Goal: Task Accomplishment & Management: Manage account settings

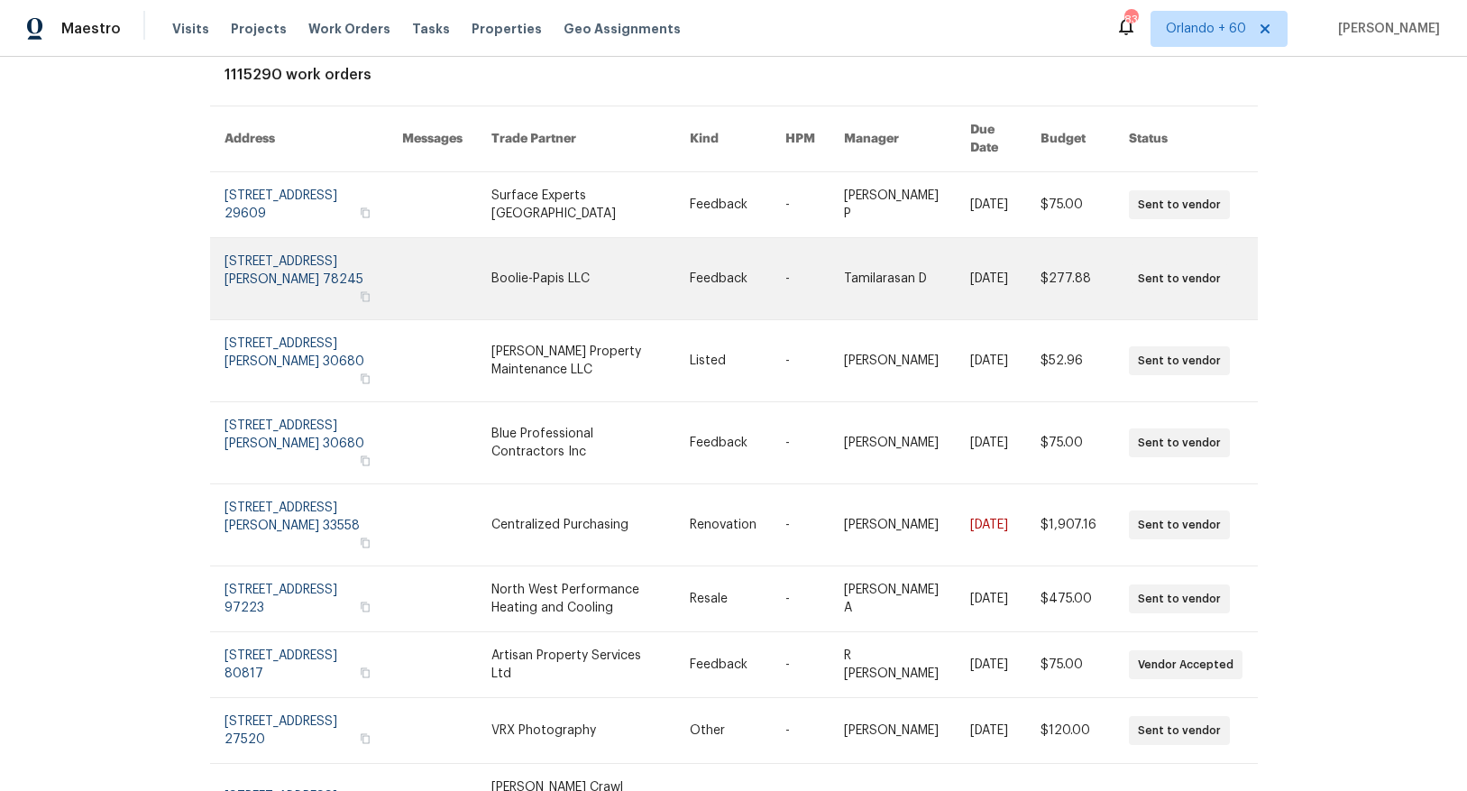
scroll to position [112, 0]
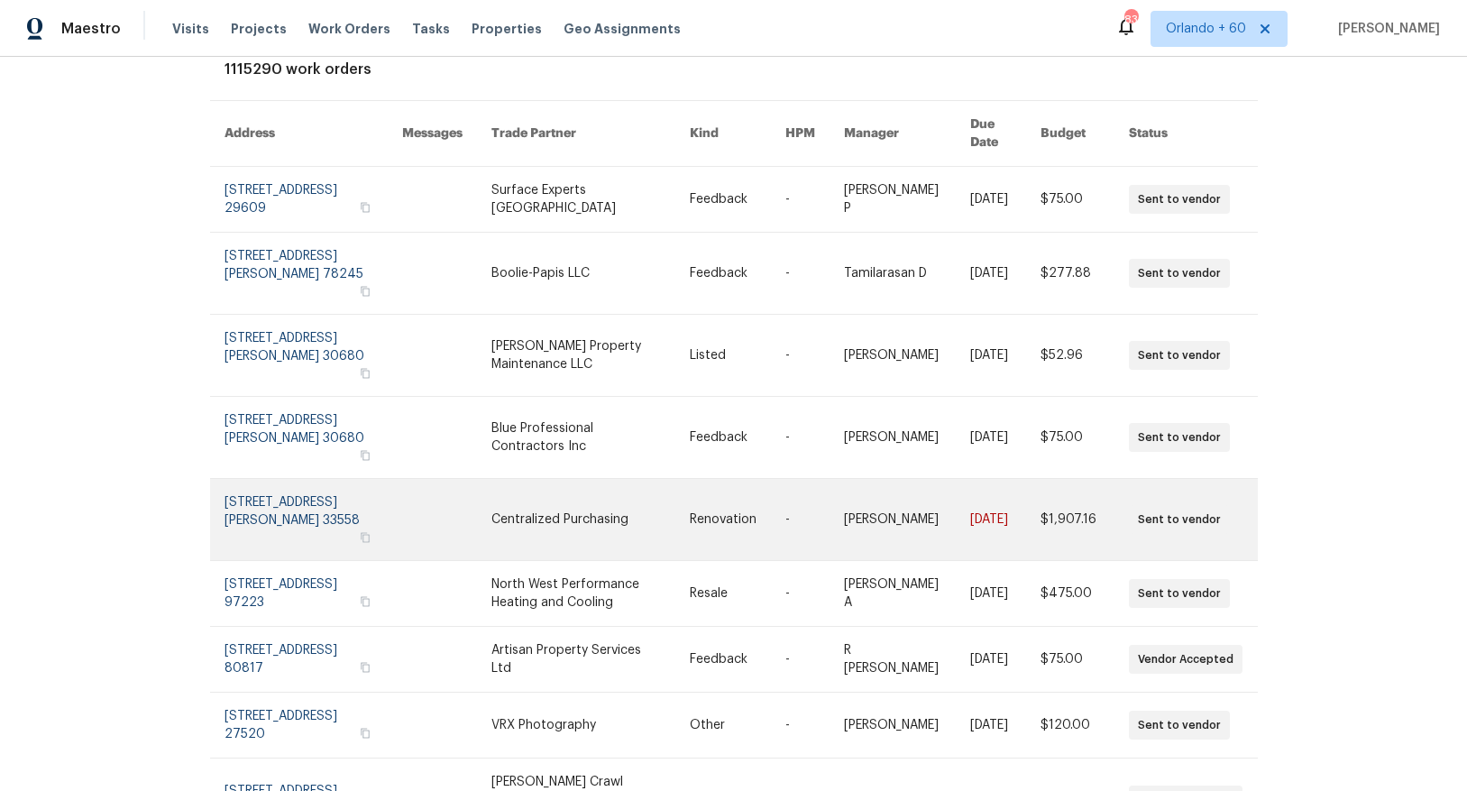
click at [563, 479] on link at bounding box center [590, 519] width 198 height 81
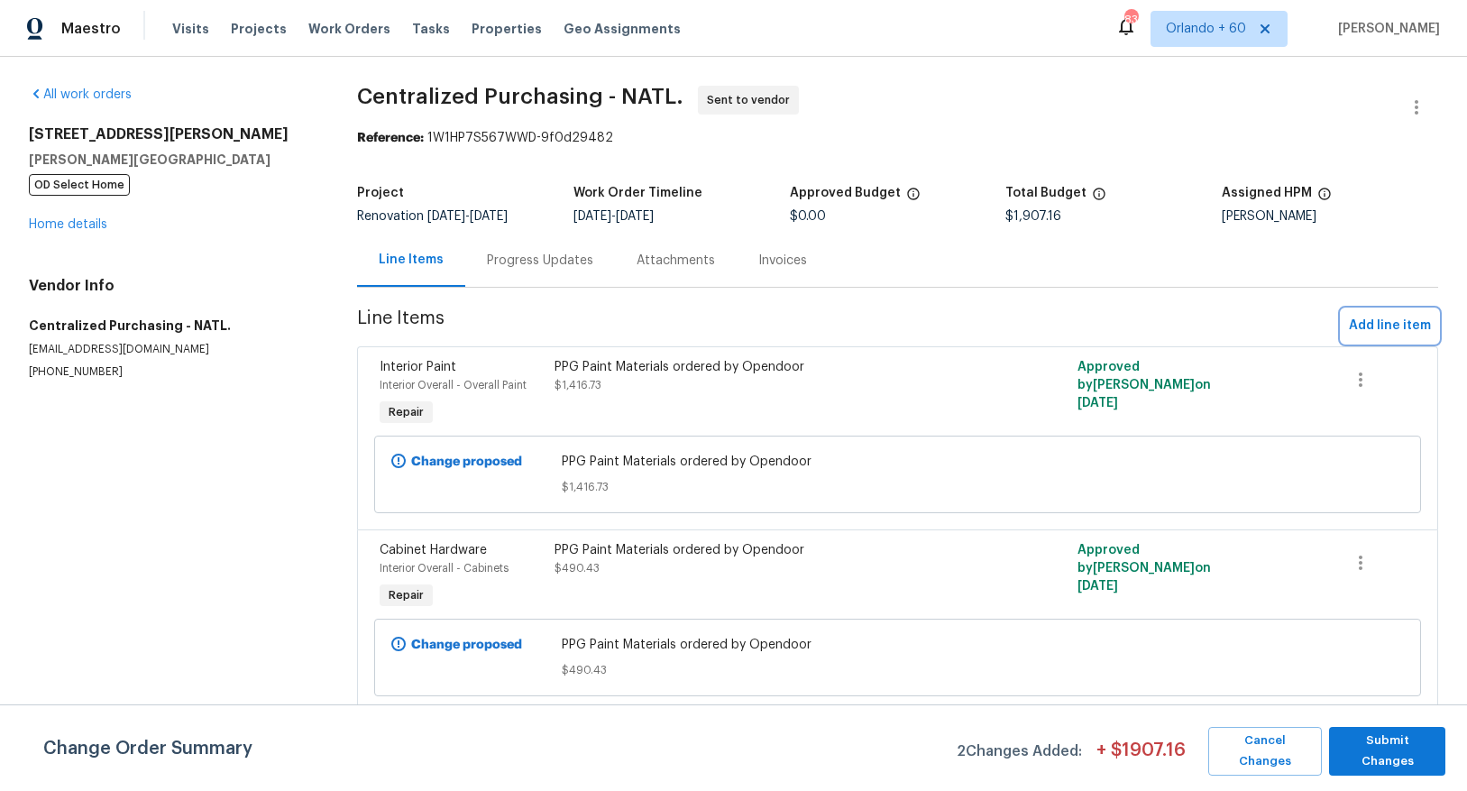
click at [1386, 322] on span "Add line item" at bounding box center [1390, 326] width 82 height 23
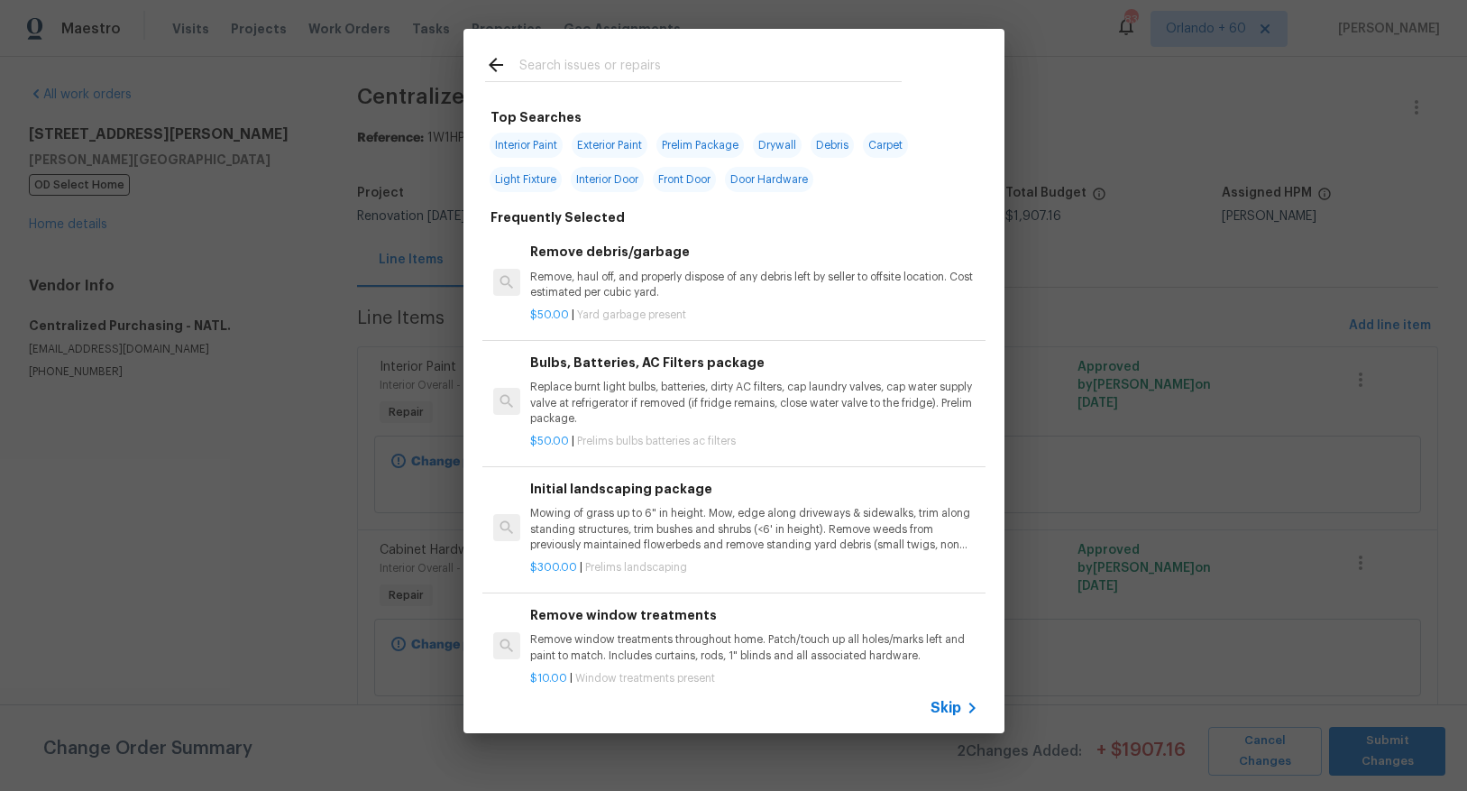
click at [590, 57] on input "text" at bounding box center [710, 67] width 382 height 27
type input "sink"
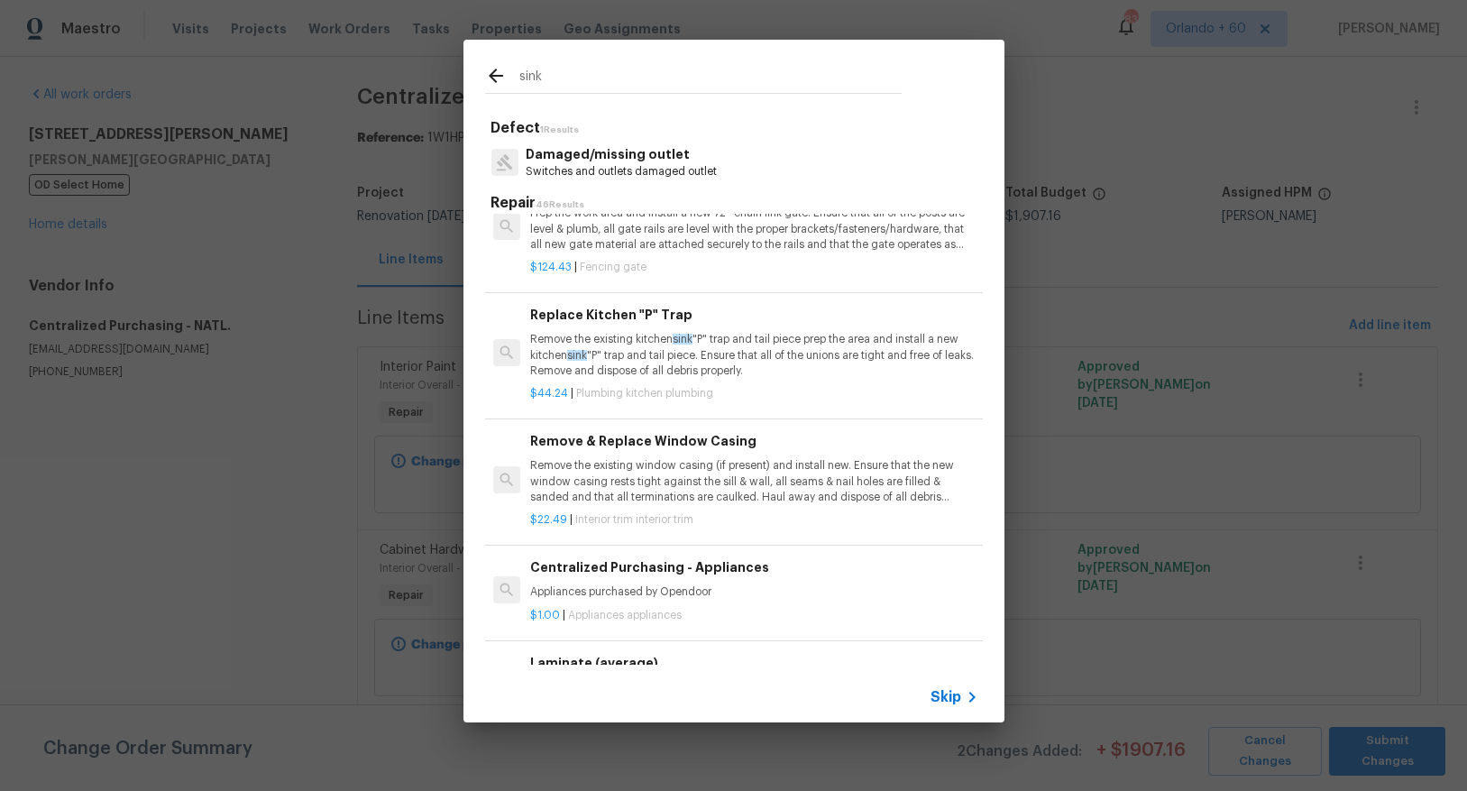
scroll to position [2474, 0]
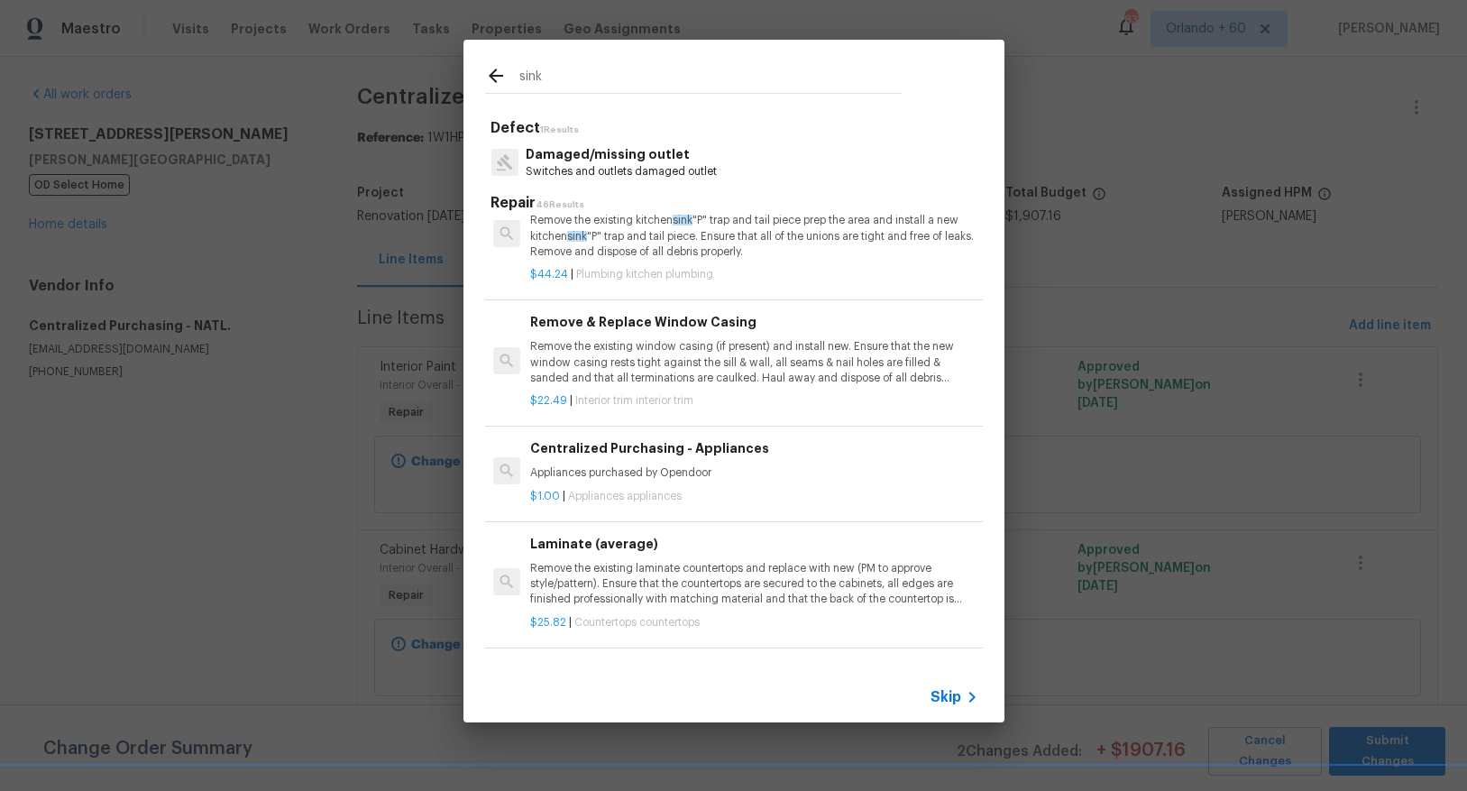
click at [747, 260] on div "$44.24 | Plumbing kitchen plumbing" at bounding box center [753, 271] width 447 height 23
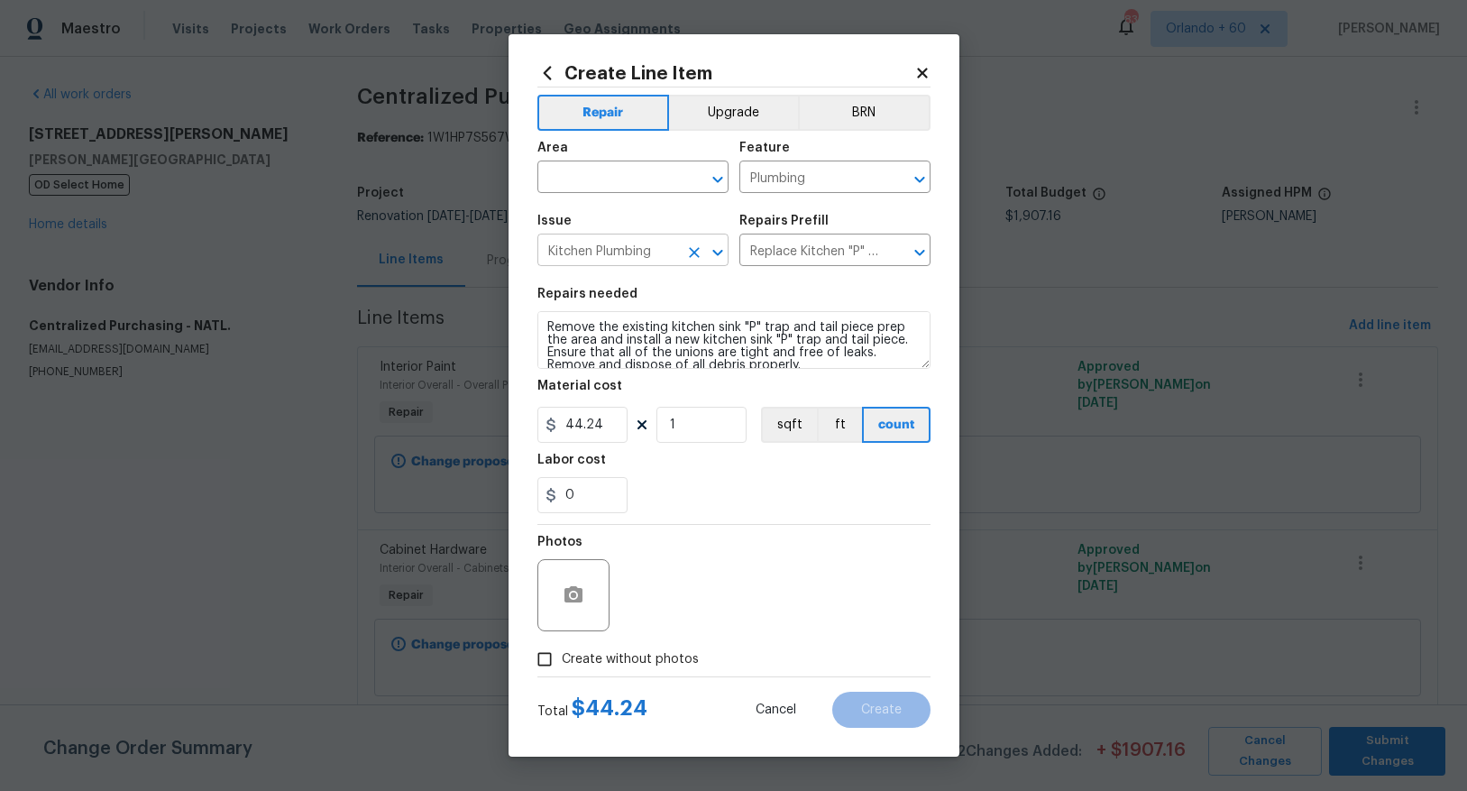
click at [645, 257] on input "Kitchen Plumbing" at bounding box center [607, 252] width 141 height 28
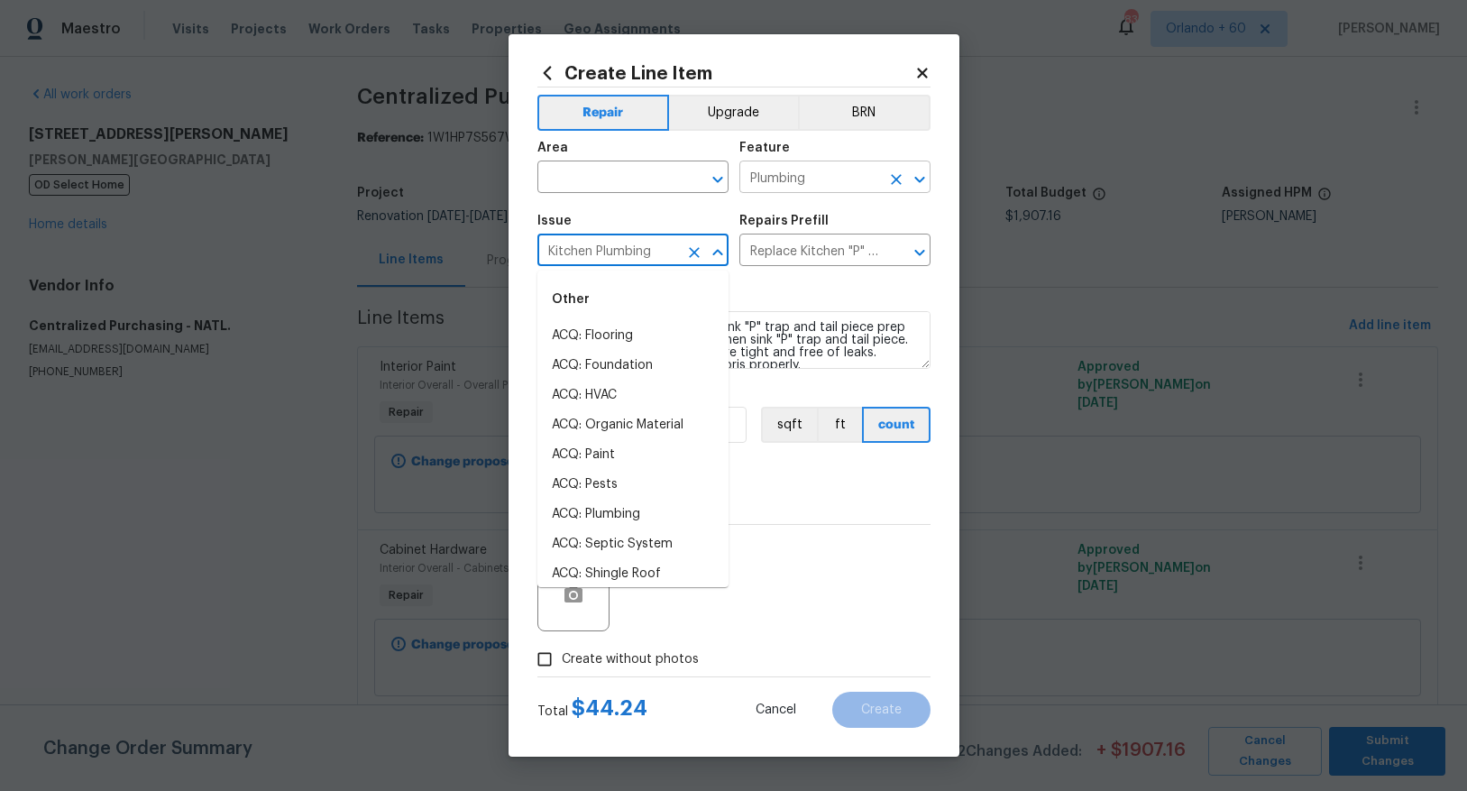
click at [822, 178] on input "Plumbing" at bounding box center [809, 179] width 141 height 28
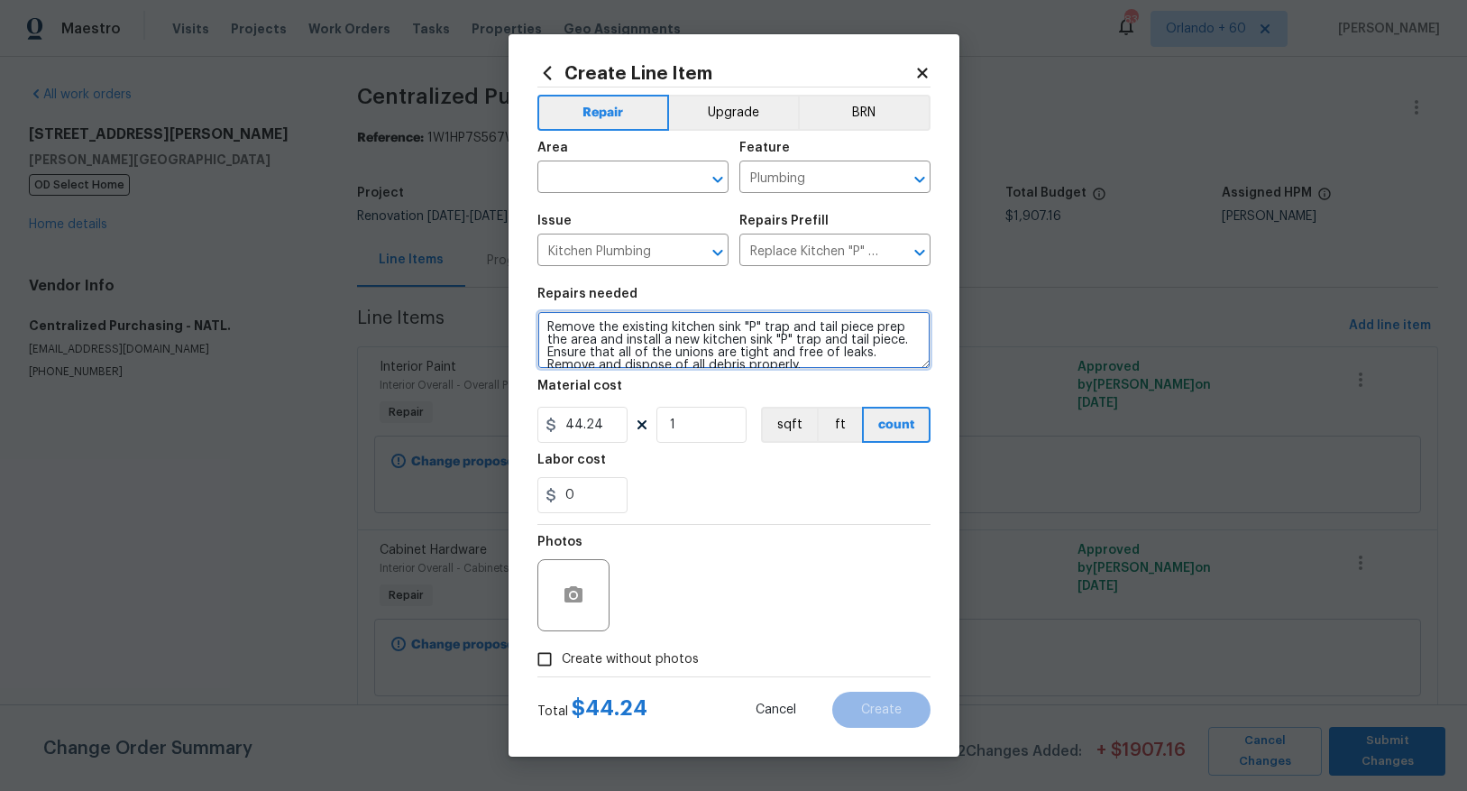
click at [629, 356] on textarea "Remove the existing kitchen sink "P" trap and tail piece prep the area and inst…" at bounding box center [733, 340] width 393 height 58
click at [544, 65] on icon at bounding box center [547, 73] width 20 height 20
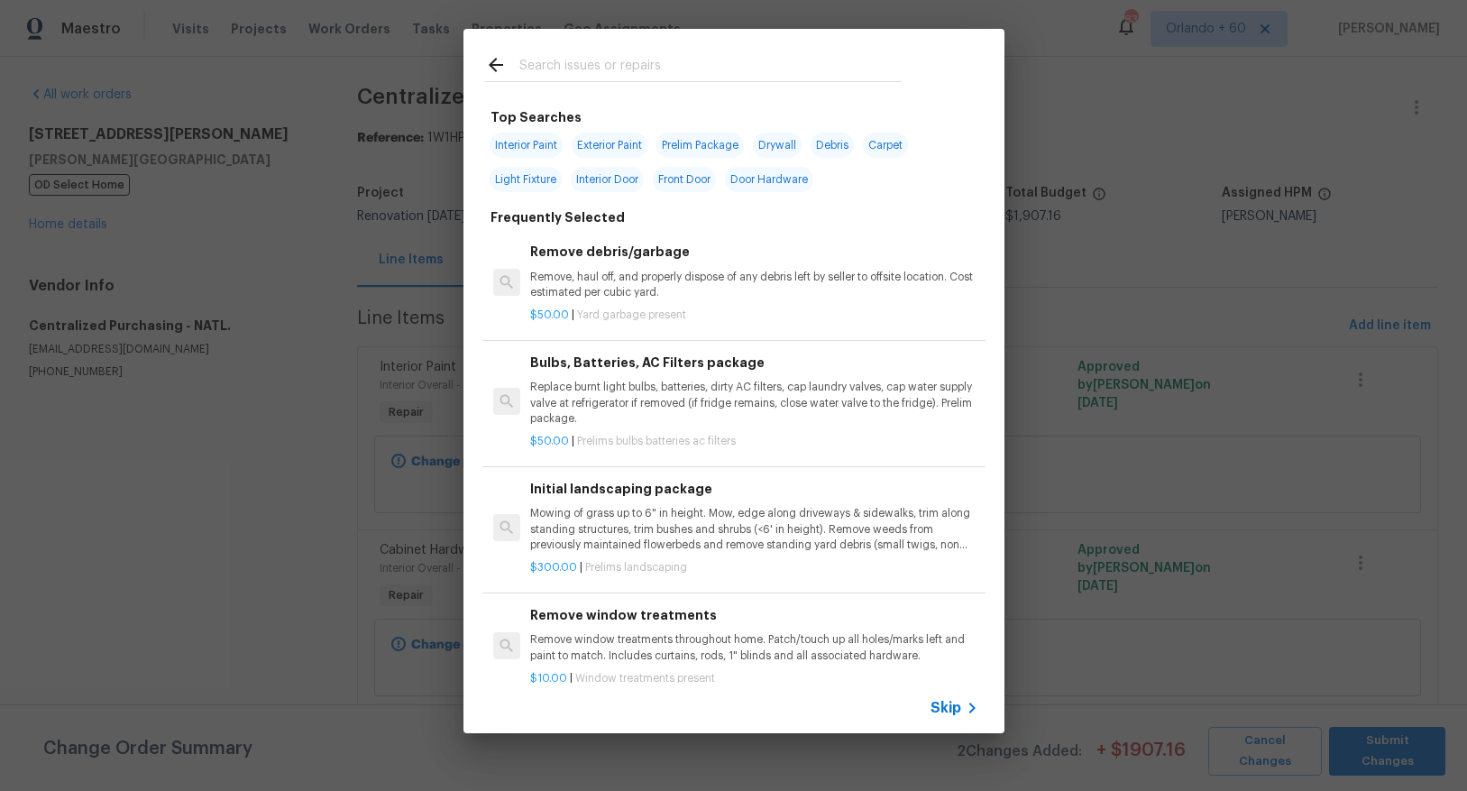
click at [598, 69] on input "text" at bounding box center [710, 67] width 382 height 27
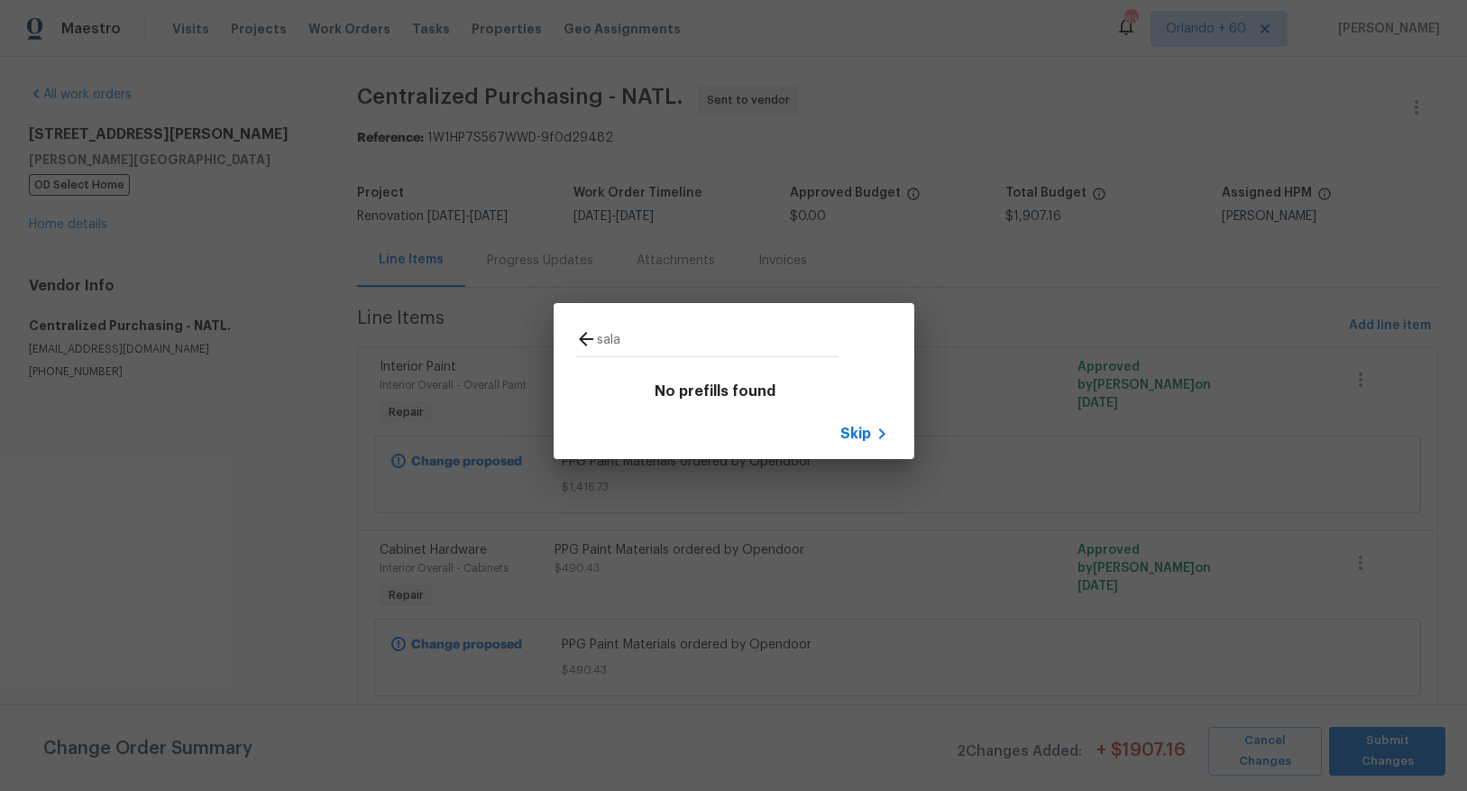
type input "sala"
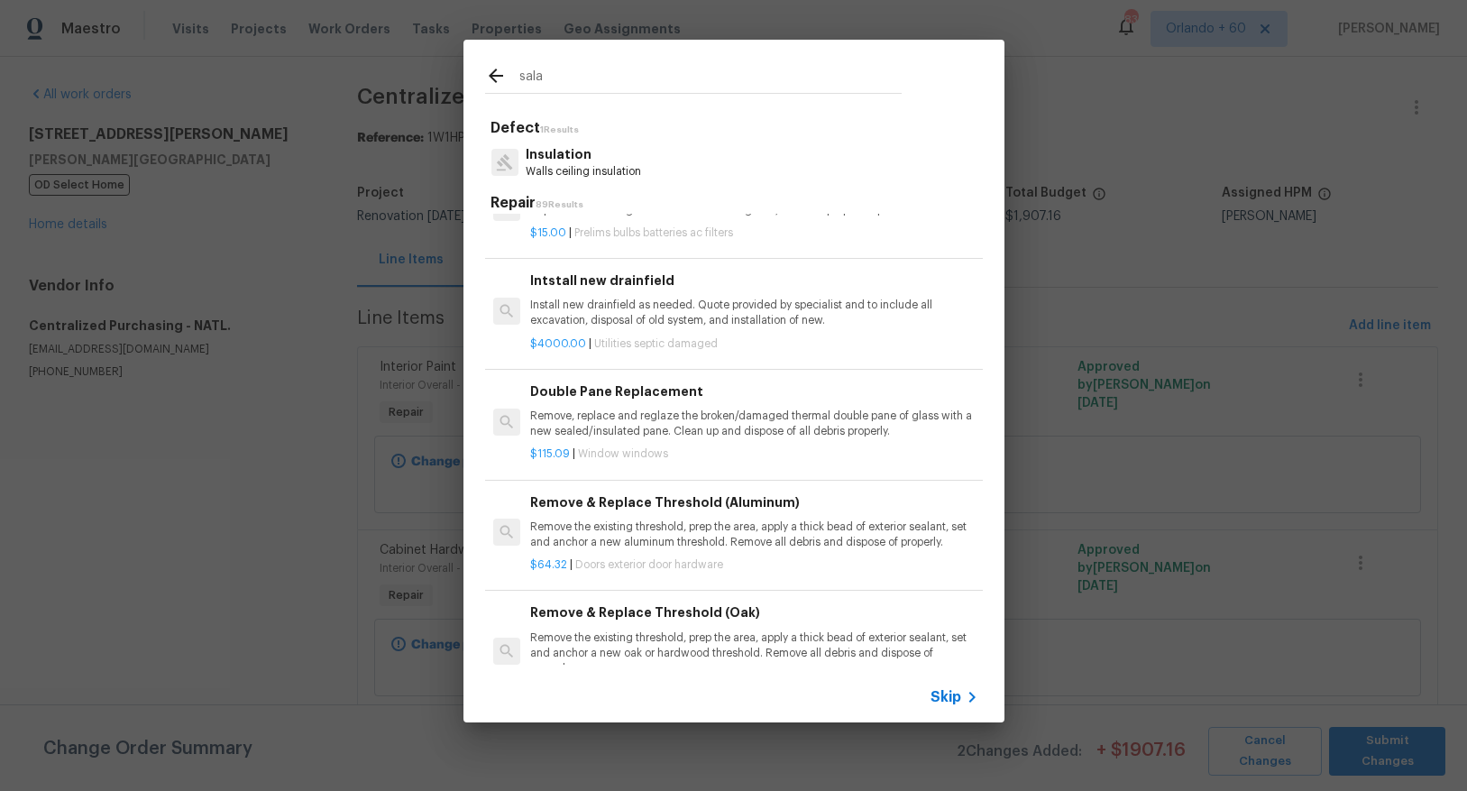
scroll to position [2544, 0]
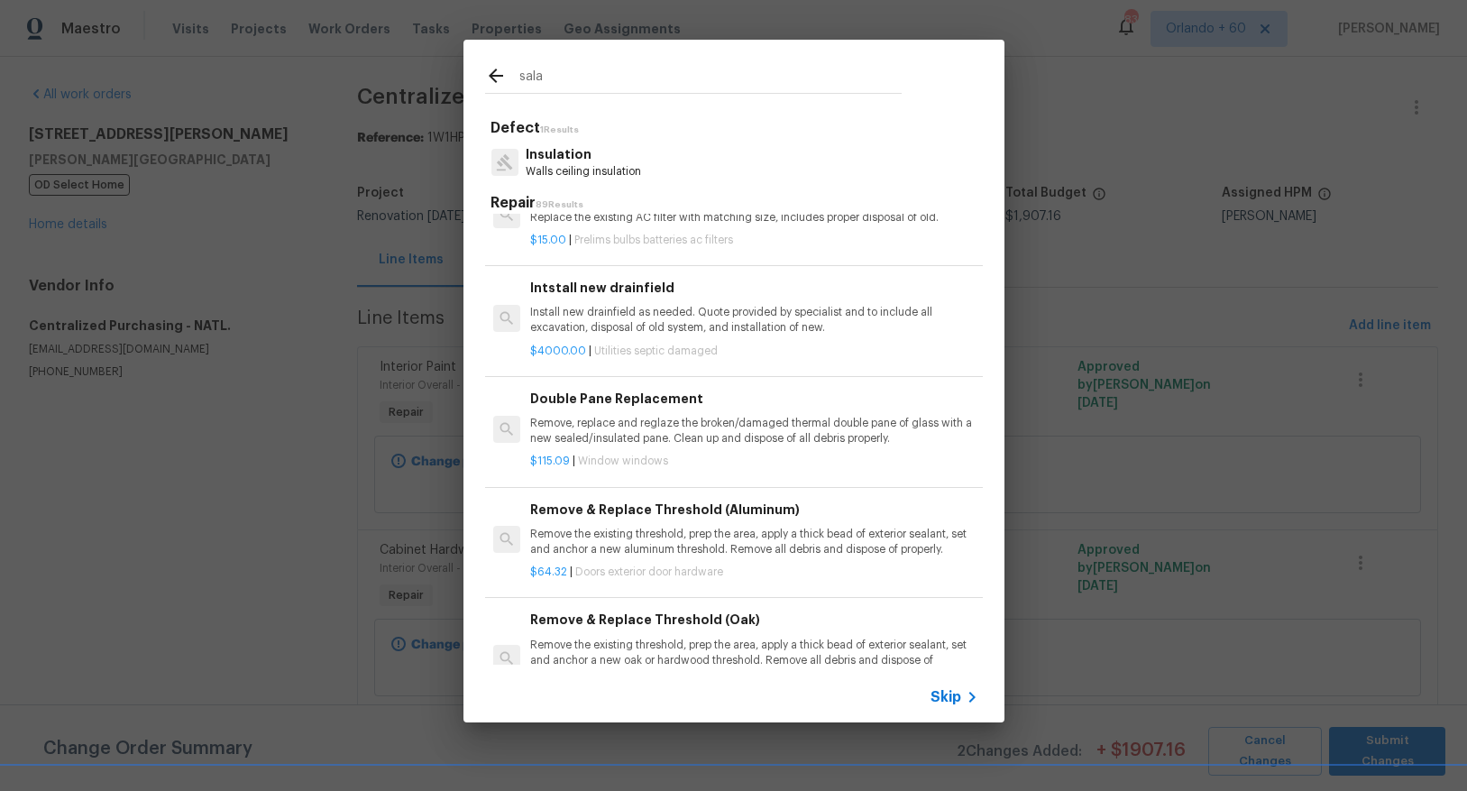
click at [491, 66] on icon at bounding box center [496, 76] width 22 height 22
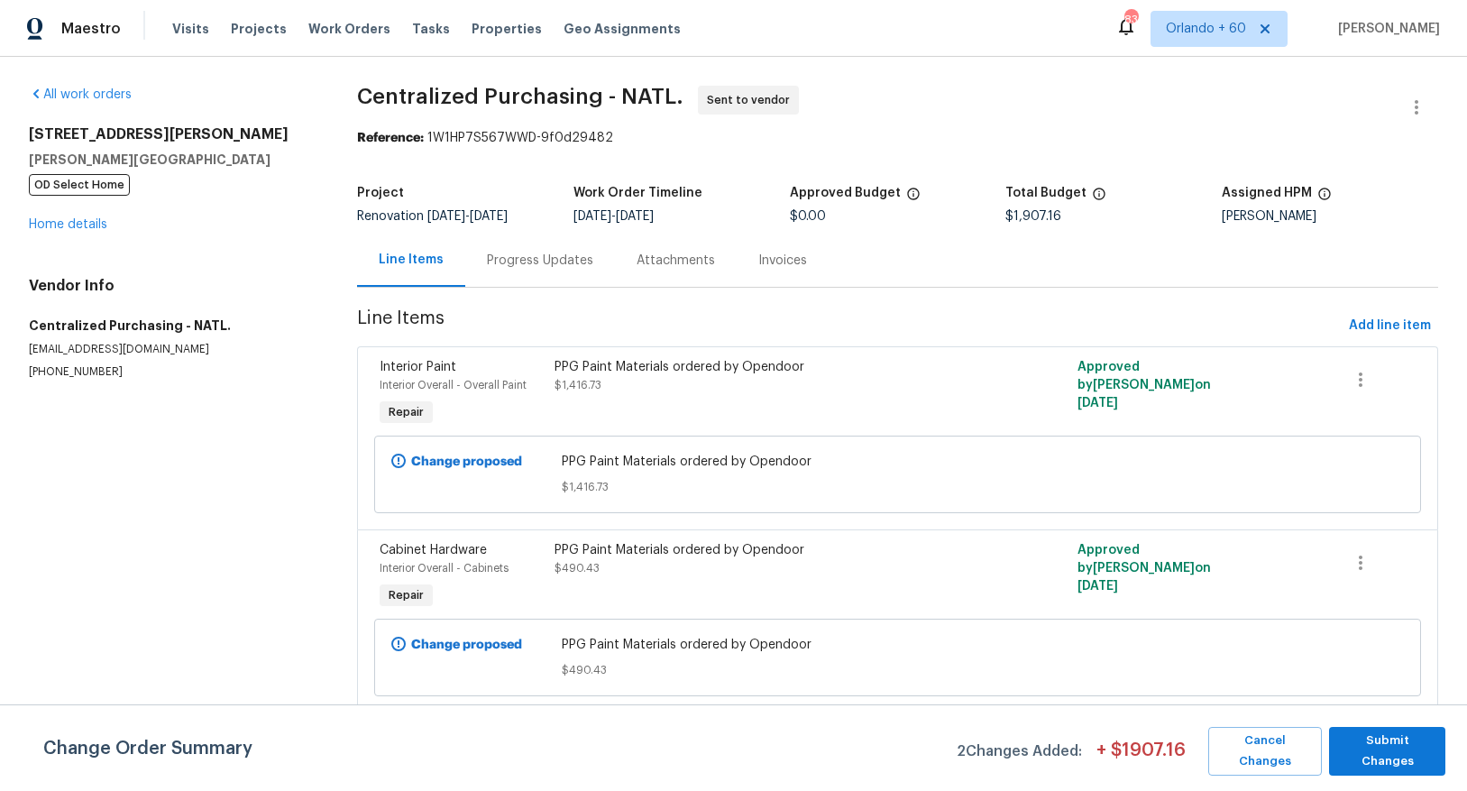
click at [495, 78] on div "All work orders 19331 Sandy Springs Cir Lutz, FL 33558 OD Select Home Home deta…" at bounding box center [733, 410] width 1467 height 707
click at [1362, 321] on span "Add line item" at bounding box center [1390, 326] width 82 height 23
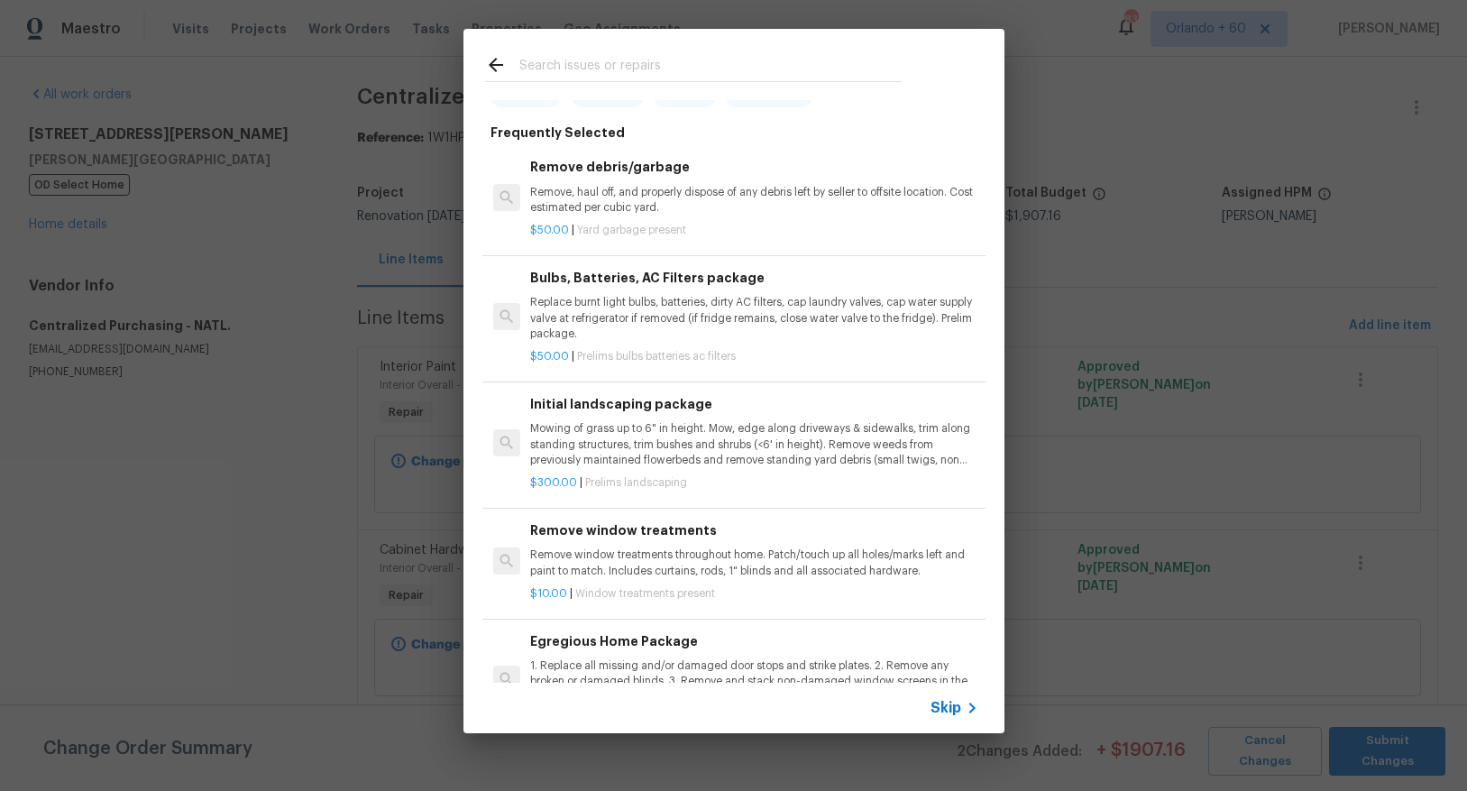
scroll to position [107, 0]
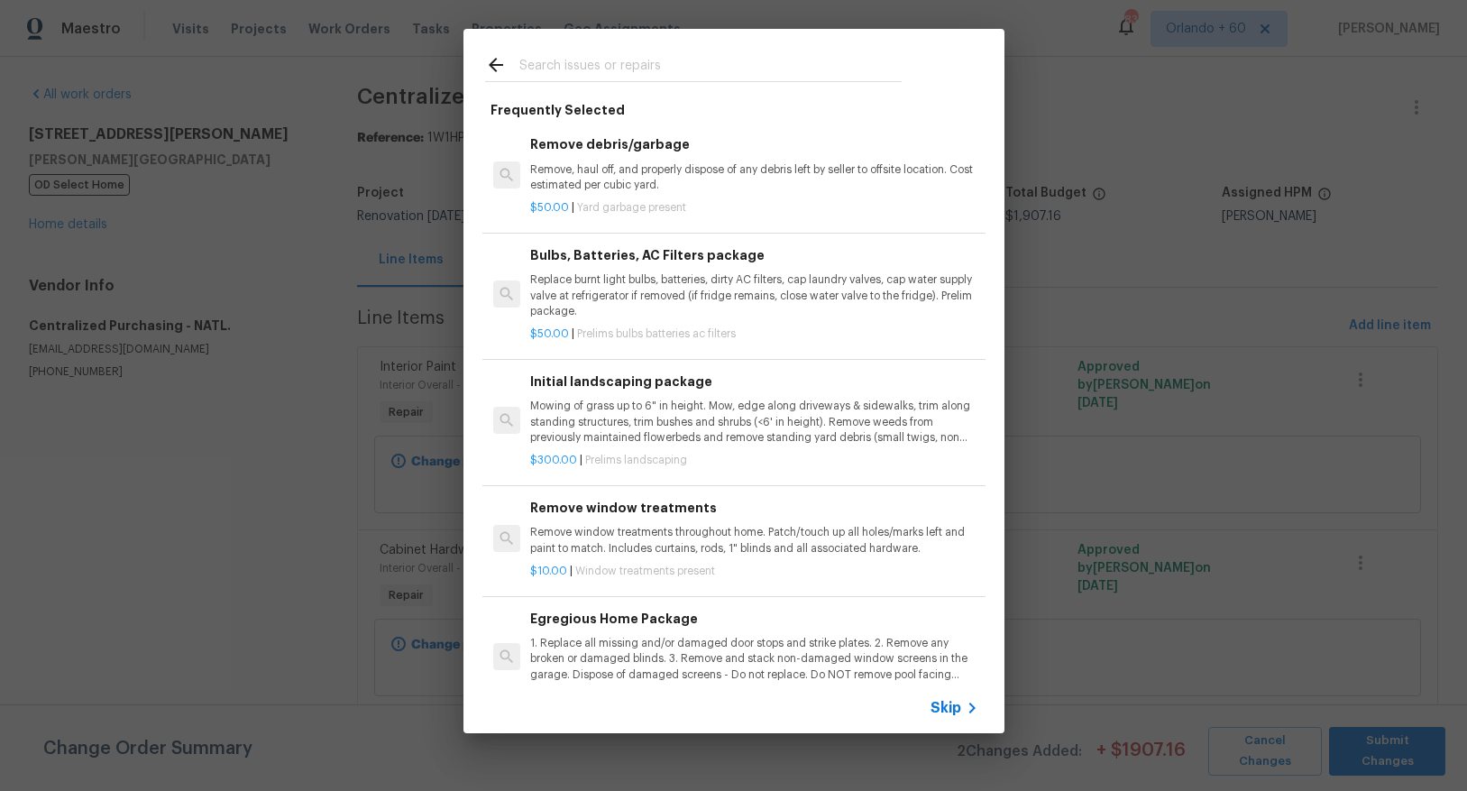
click at [939, 706] on span "Skip" at bounding box center [945, 708] width 31 height 18
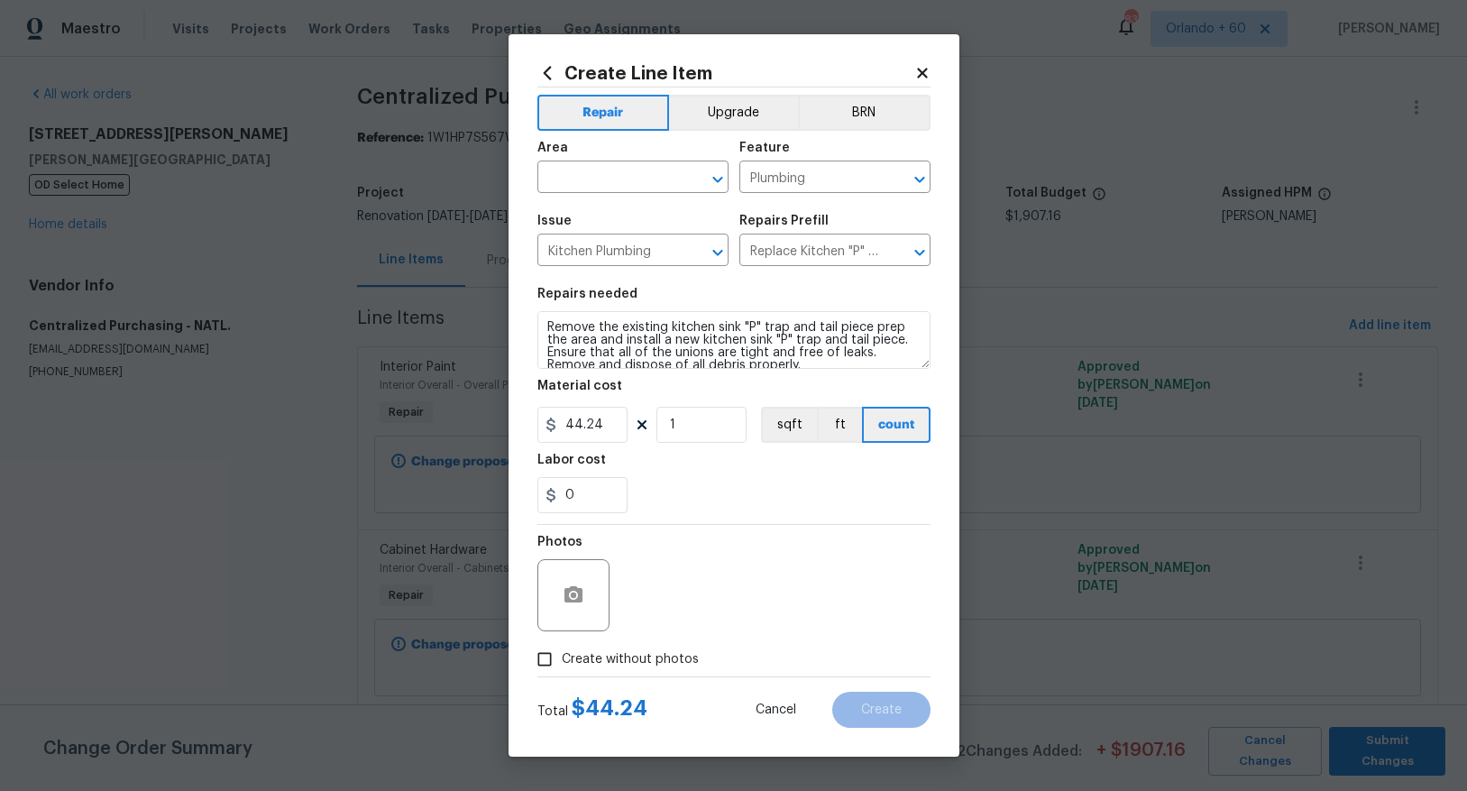
drag, startPoint x: 544, startPoint y: 55, endPoint x: 545, endPoint y: 64, distance: 9.1
click at [544, 55] on div "Create Line Item Repair Upgrade BRN Area ​ Feature Plumbing ​ Issue Kitchen Plu…" at bounding box center [733, 395] width 451 height 722
click at [546, 73] on icon at bounding box center [547, 73] width 20 height 20
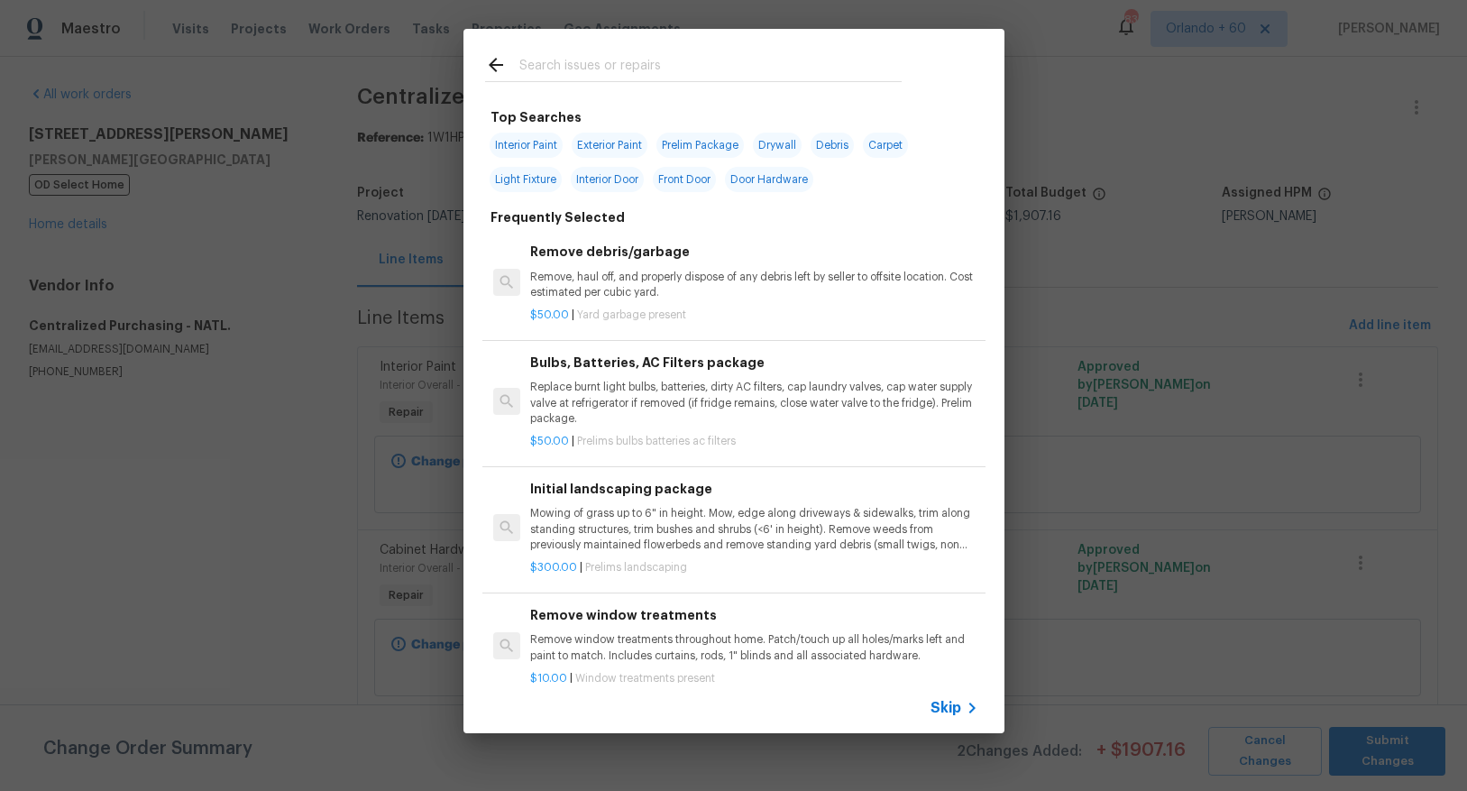
click at [590, 69] on input "text" at bounding box center [710, 67] width 382 height 27
type input "plumbing"
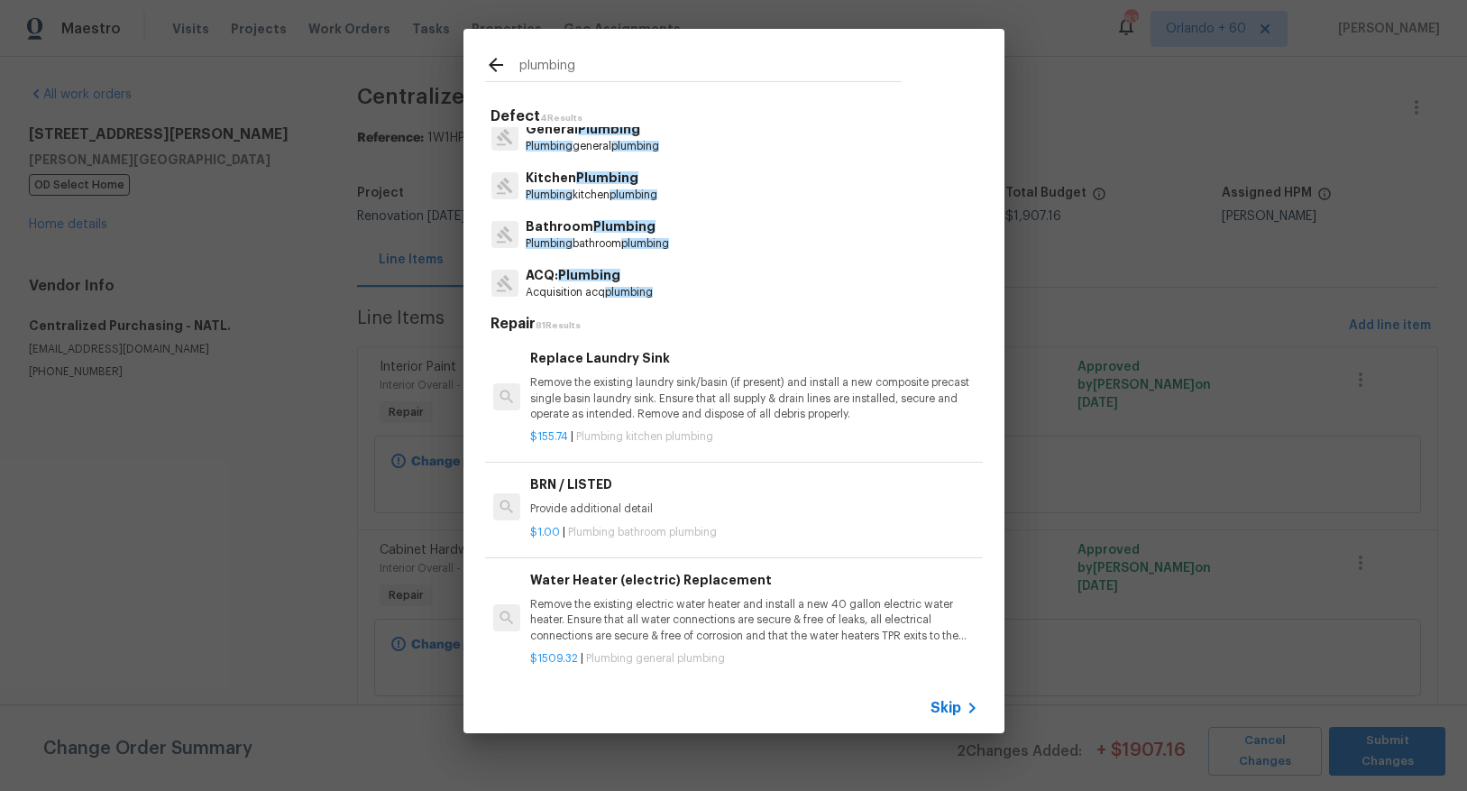
scroll to position [0, 0]
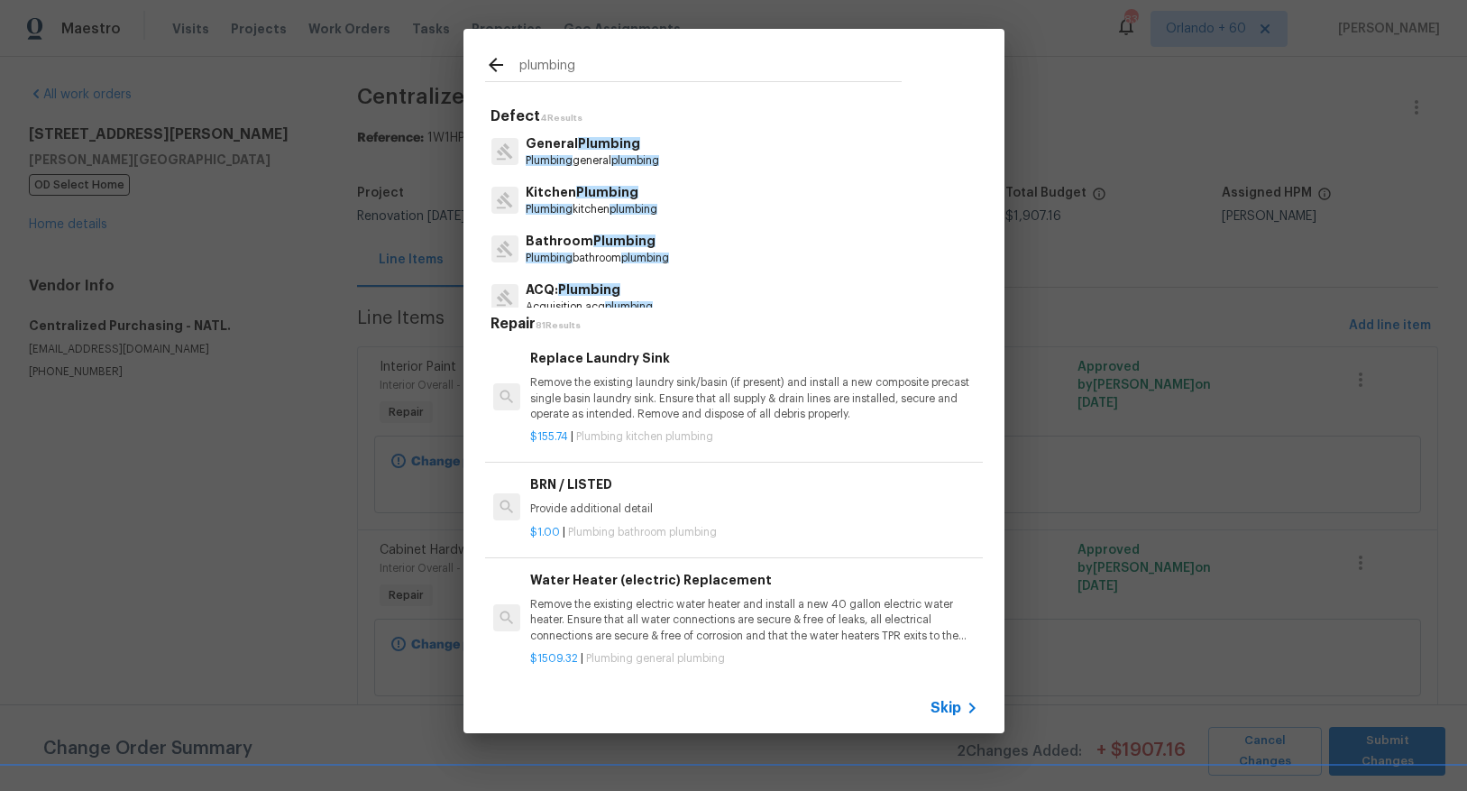
drag, startPoint x: 585, startPoint y: 159, endPoint x: 612, endPoint y: 185, distance: 37.6
click at [585, 159] on p "Plumbing general plumbing" at bounding box center [592, 160] width 133 height 15
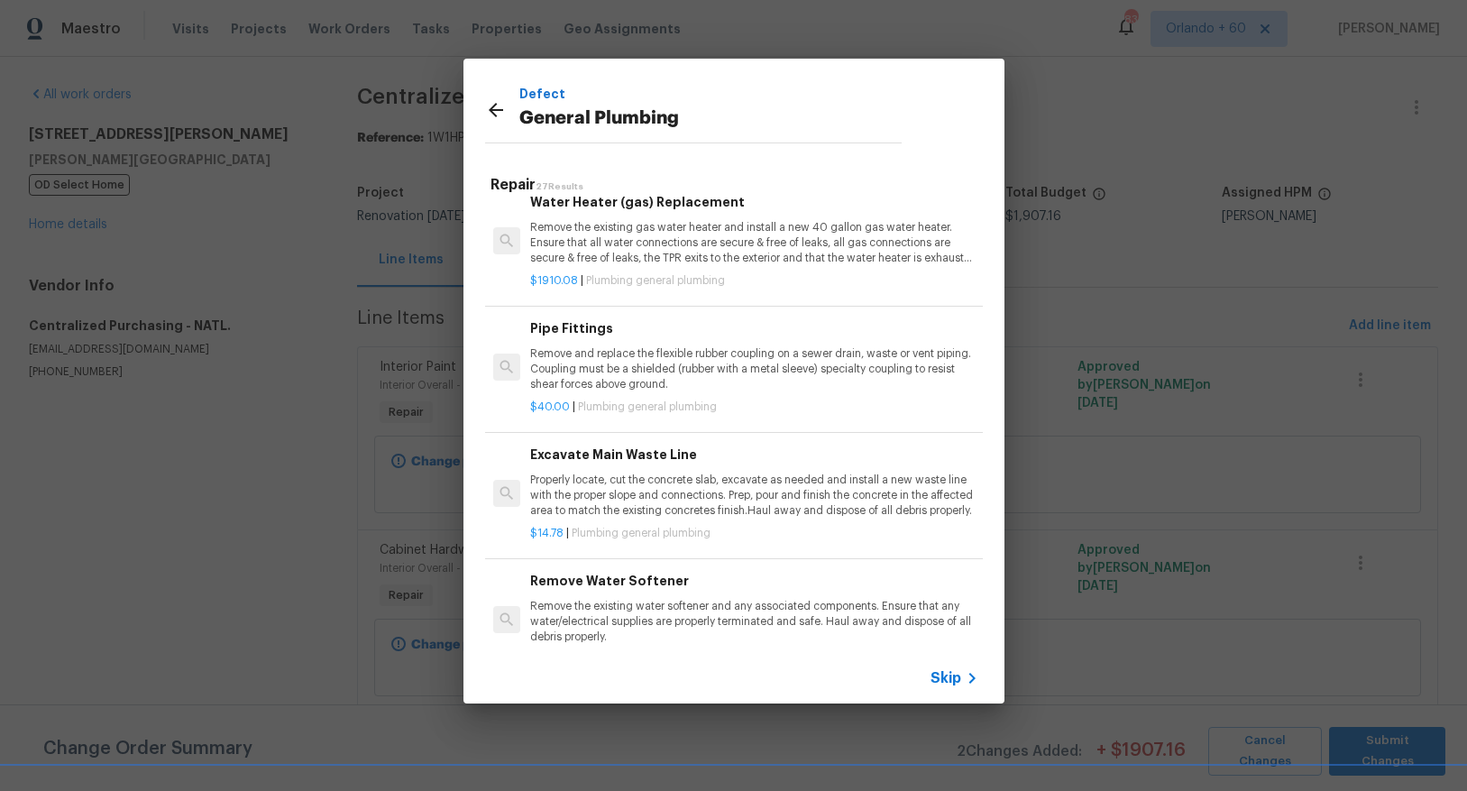
scroll to position [1155, 0]
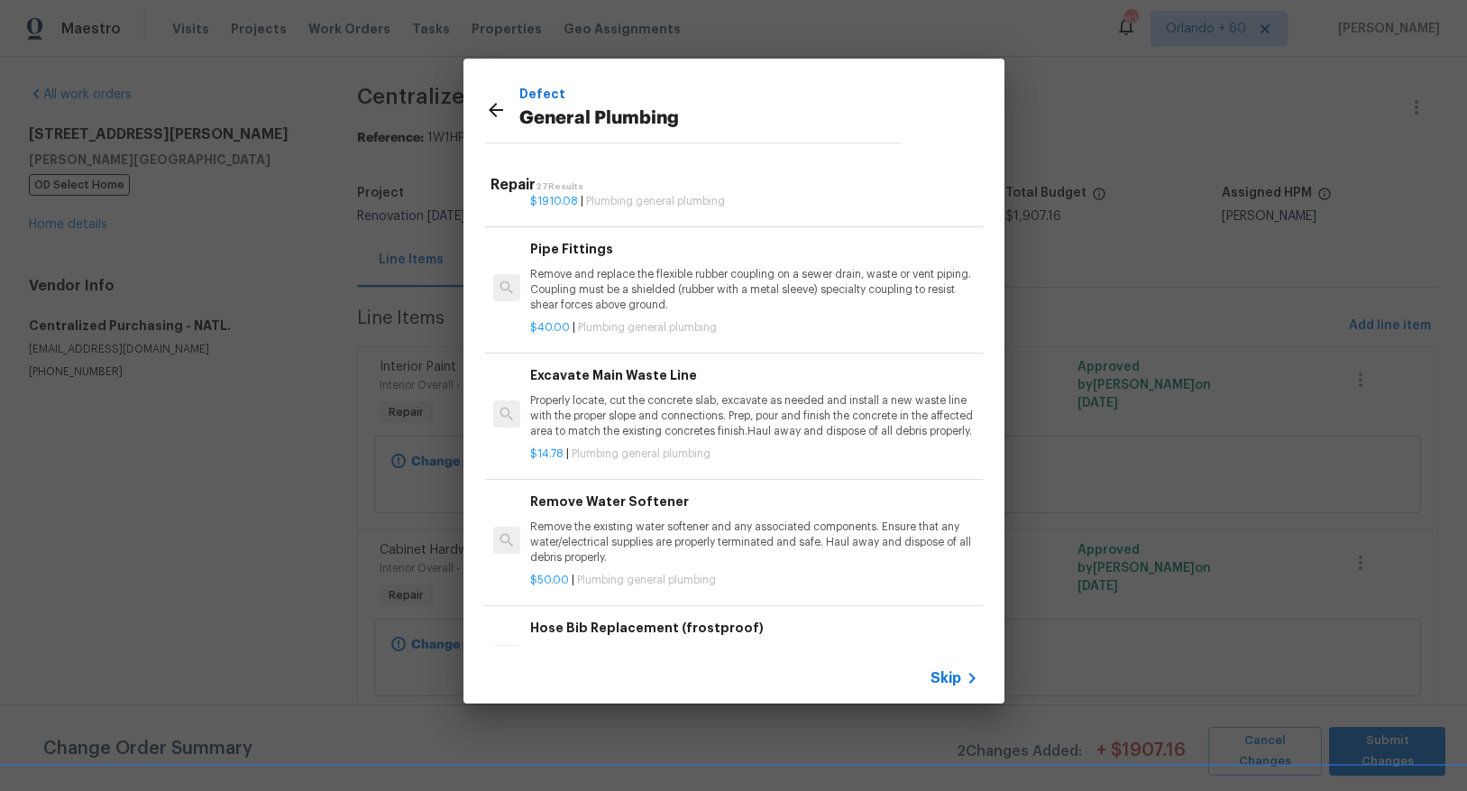
click at [1160, 426] on div "Defect General Plumbing Repair 27 Results Water Heater (electric) Replacement R…" at bounding box center [733, 381] width 1467 height 762
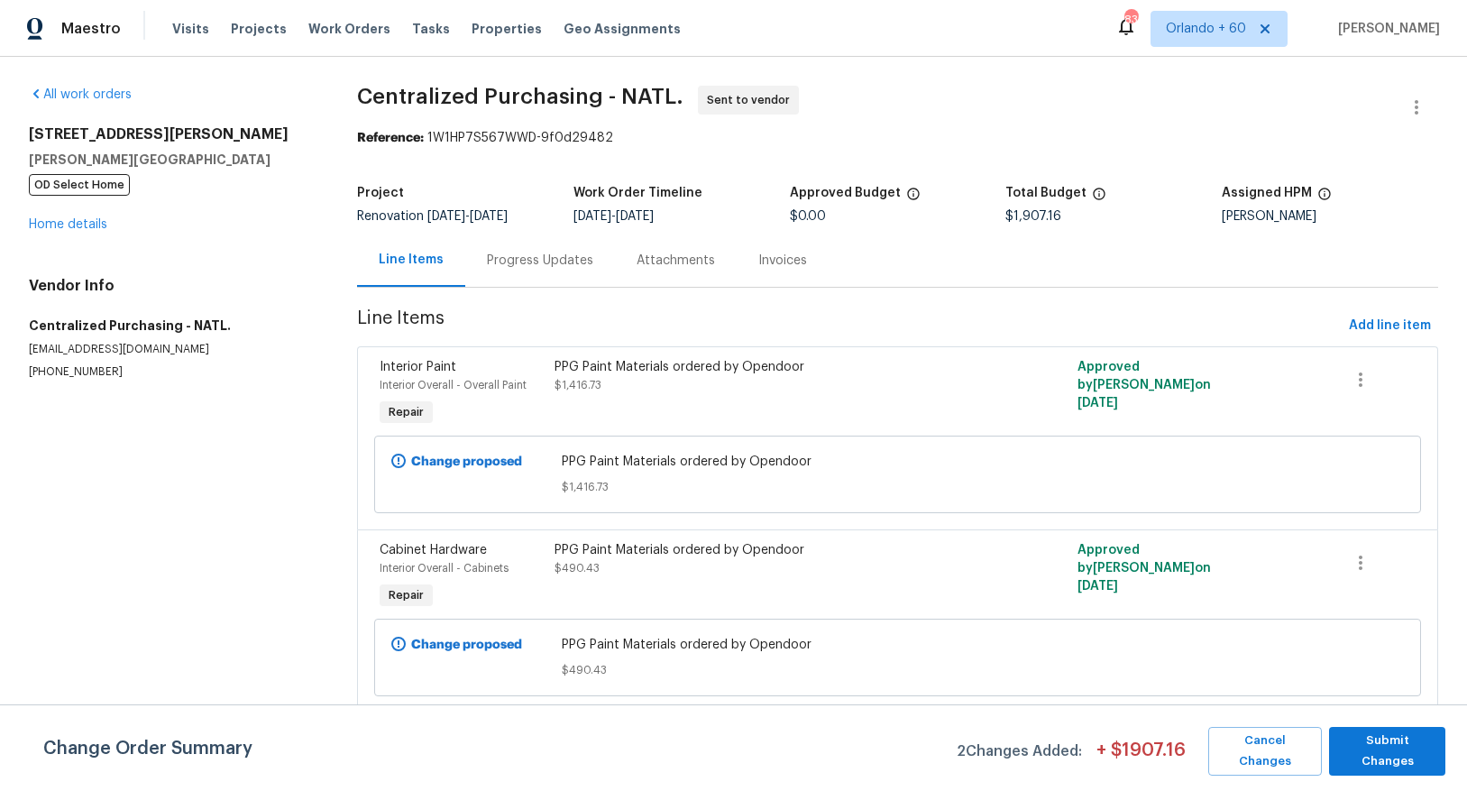
scroll to position [1108, 0]
click at [93, 228] on link "Home details" at bounding box center [68, 224] width 78 height 13
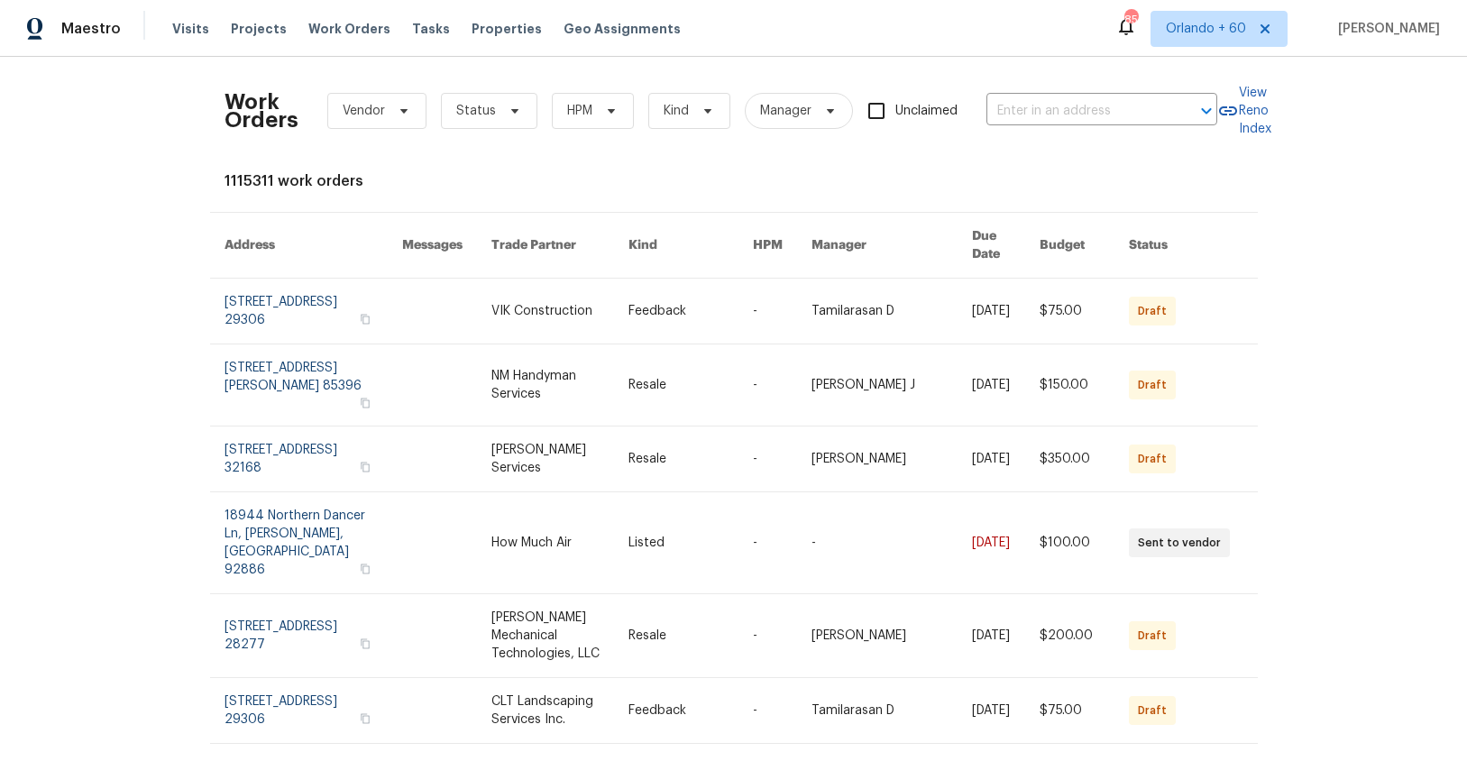
click at [1104, 95] on div "Work Orders Vendor Status HPM Kind Manager Unclaimed ​" at bounding box center [720, 110] width 993 height 79
click at [1093, 109] on input "text" at bounding box center [1076, 111] width 180 height 28
type input "188 lost lake"
click at [1102, 150] on li "[STREET_ADDRESS]" at bounding box center [1102, 151] width 231 height 30
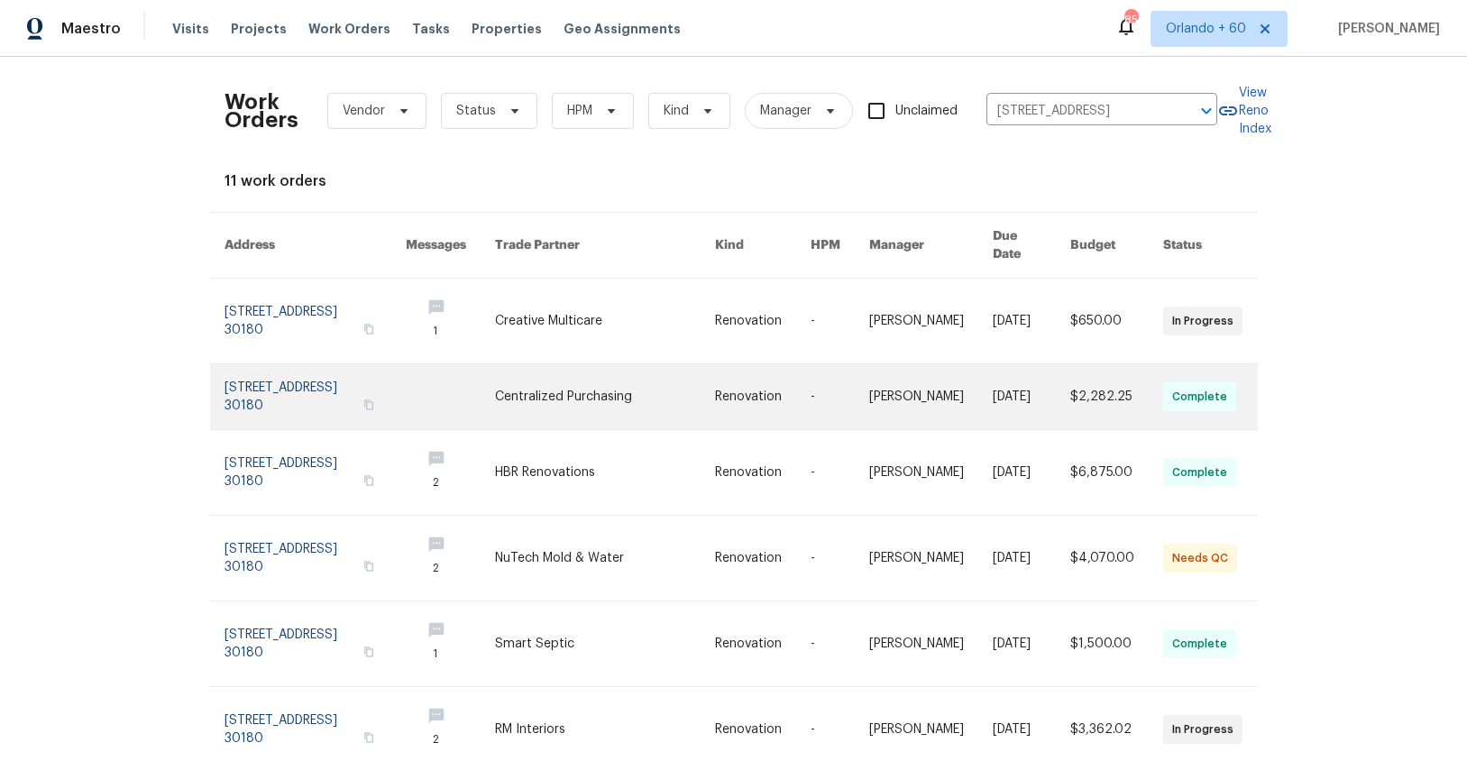
click at [302, 364] on link at bounding box center [314, 396] width 181 height 65
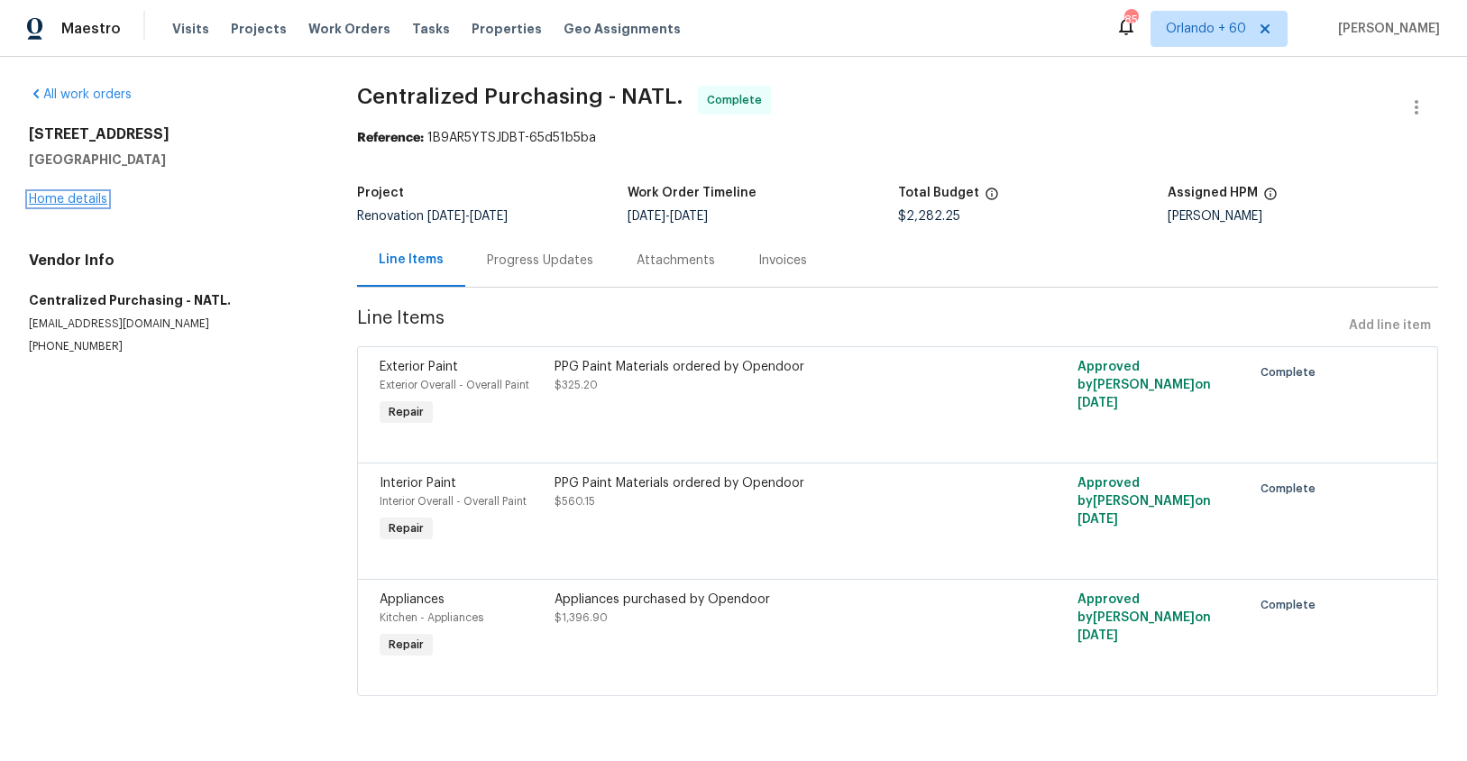
click at [73, 197] on link "Home details" at bounding box center [68, 199] width 78 height 13
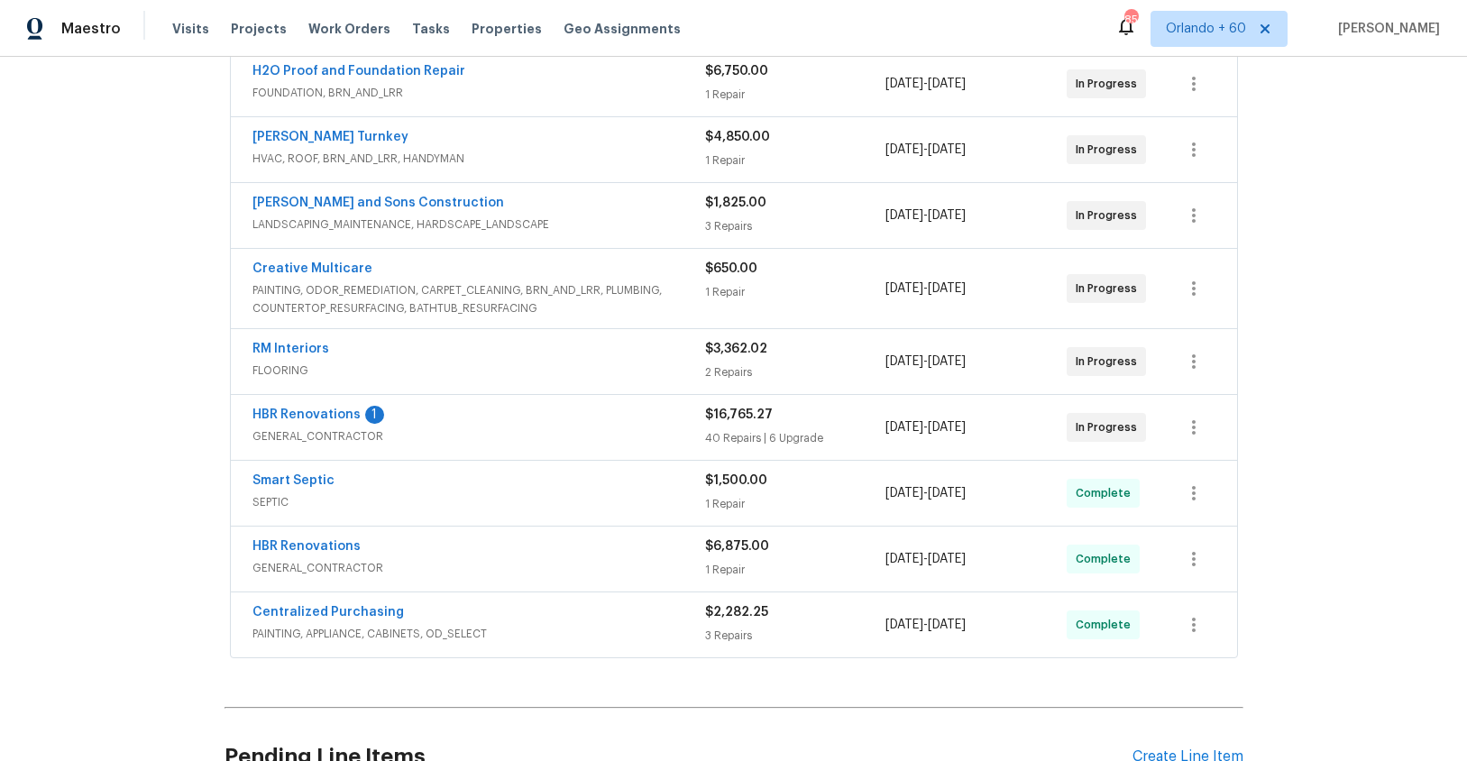
scroll to position [456, 0]
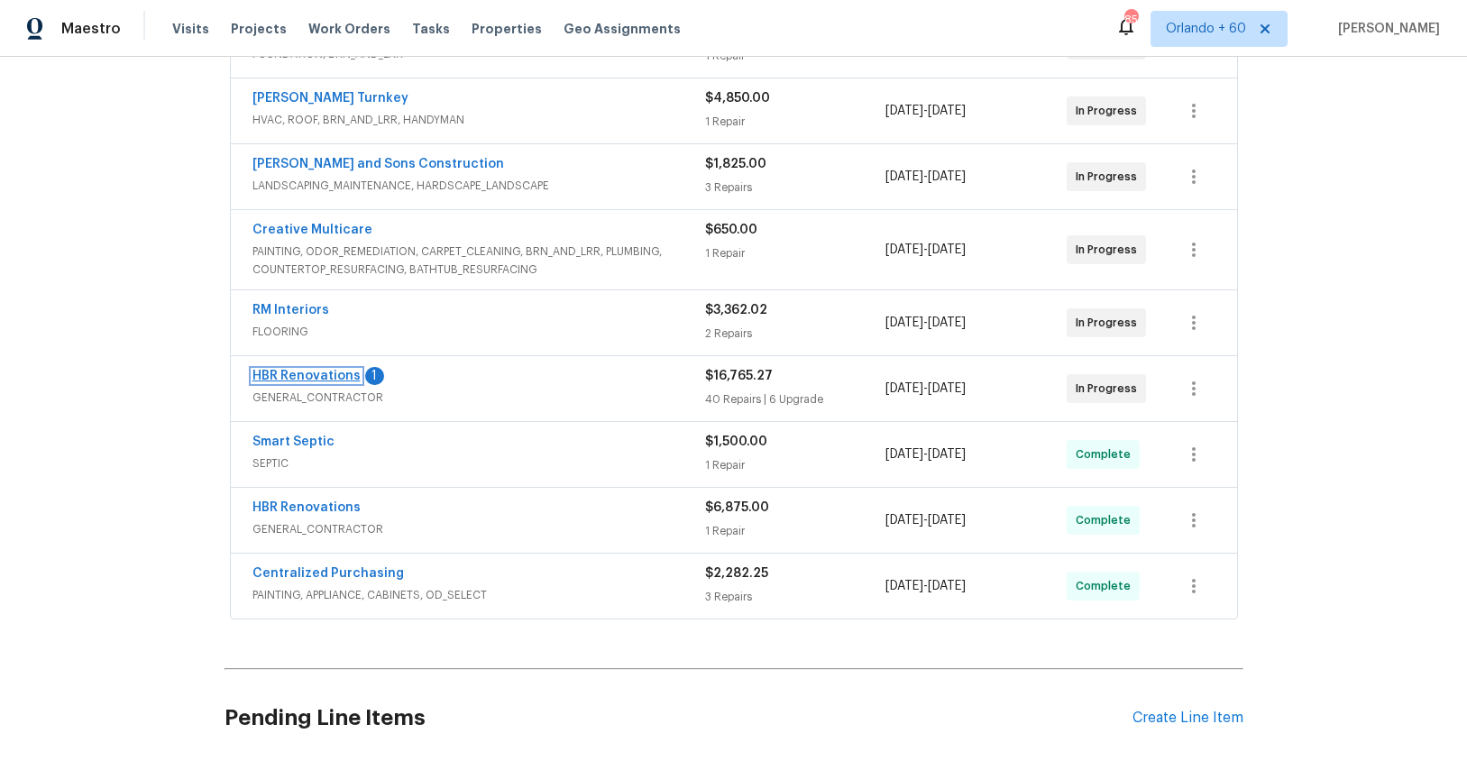
click at [307, 374] on link "HBR Renovations" at bounding box center [306, 376] width 108 height 13
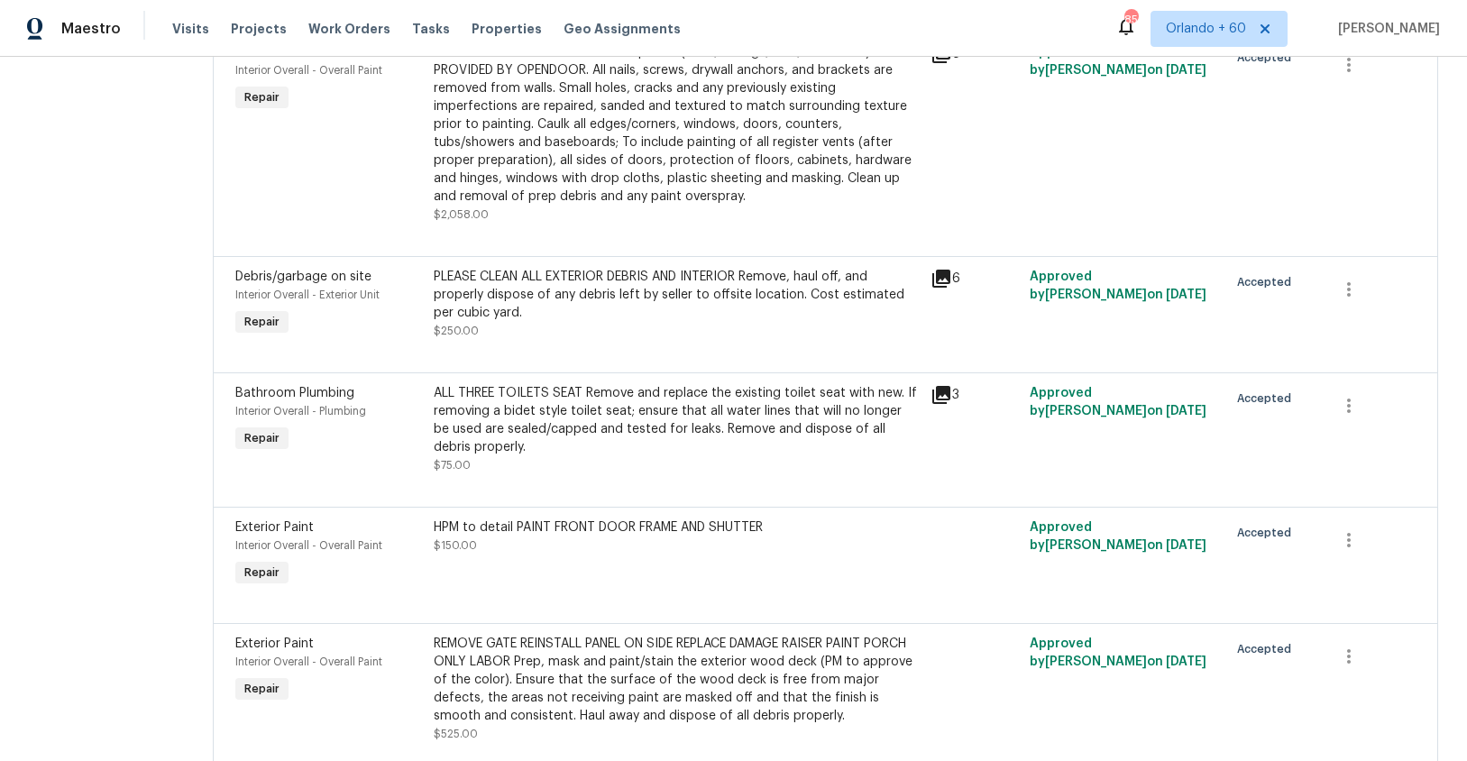
scroll to position [3813, 0]
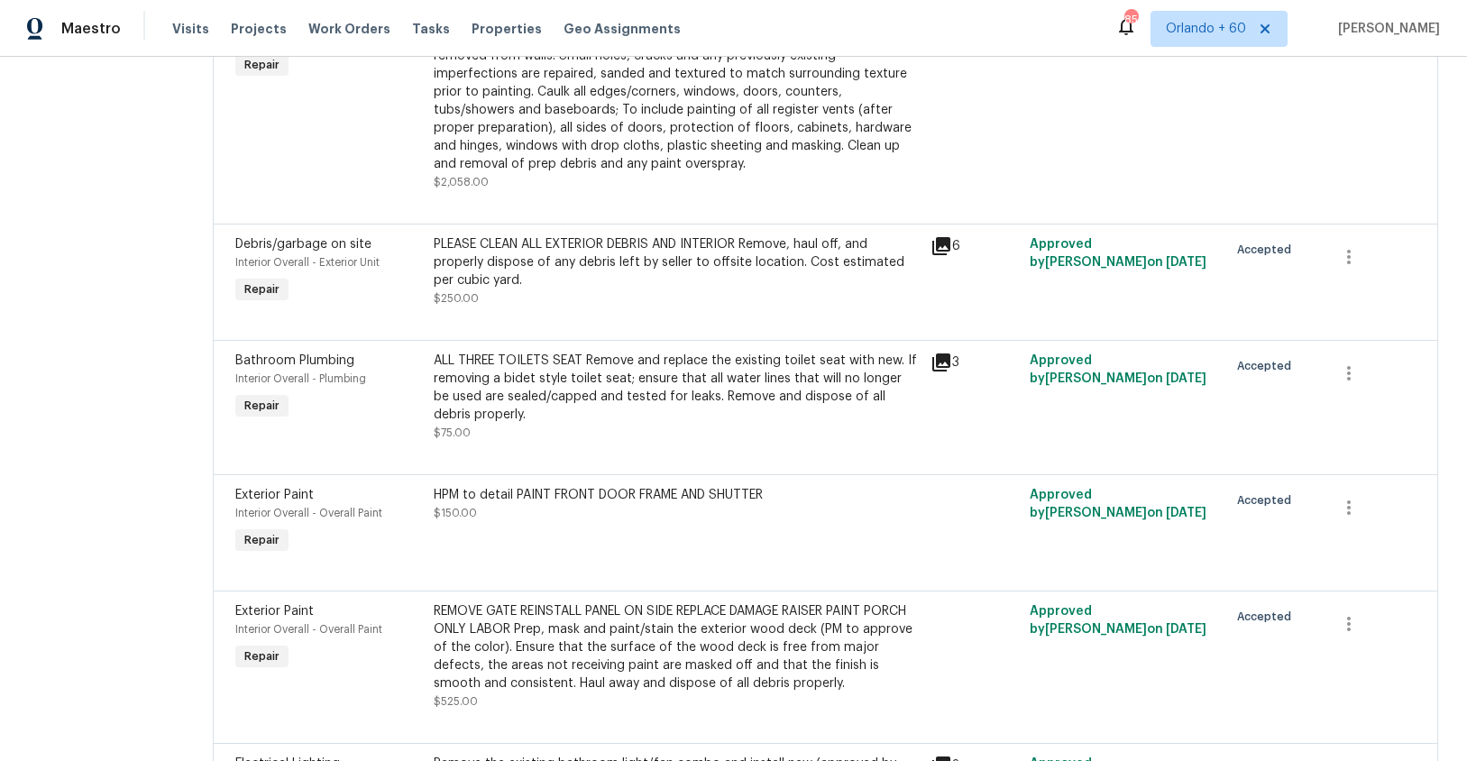
click at [517, 352] on div "ALL THREE TOILETS SEAT Remove and replace the existing toilet seat with new. If…" at bounding box center [676, 388] width 485 height 72
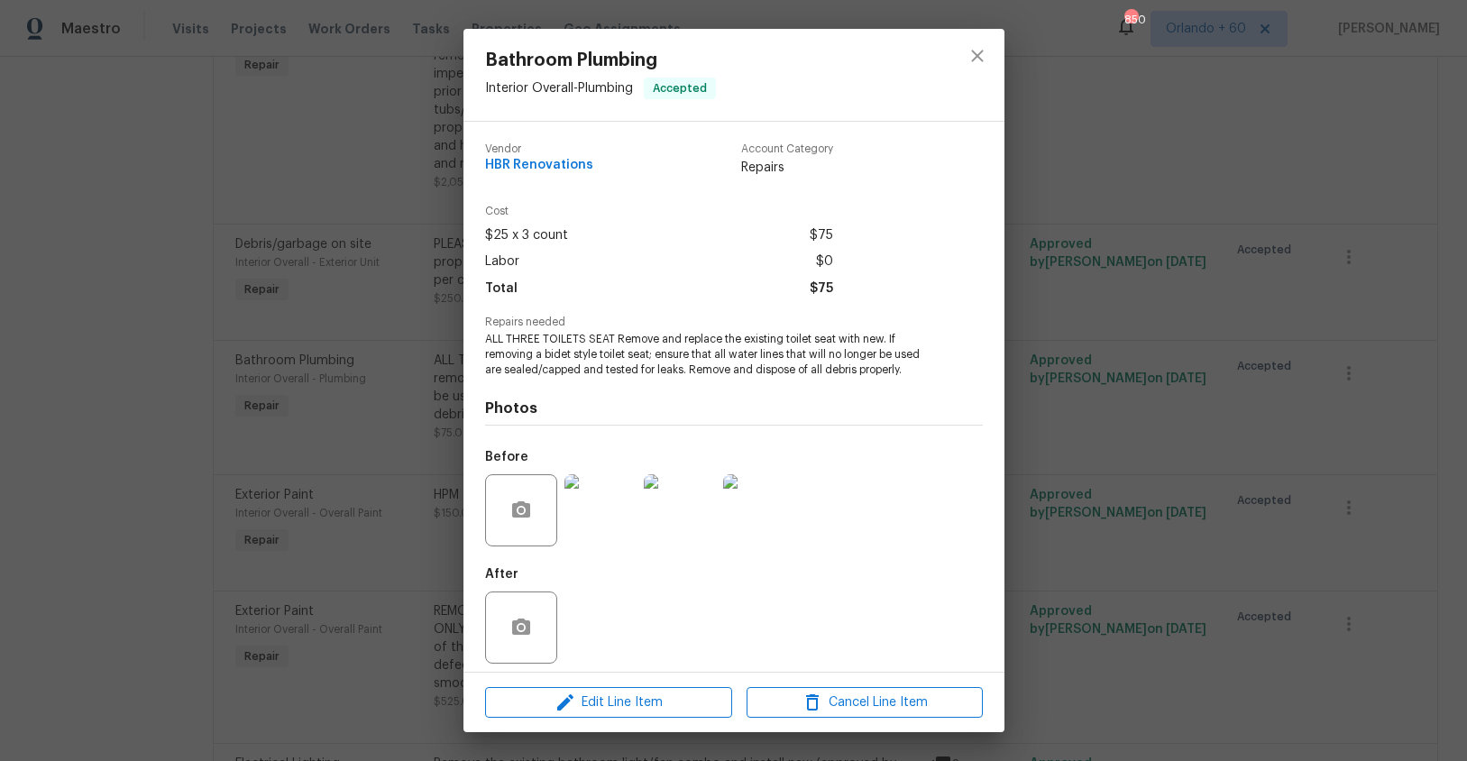
scroll to position [10, 0]
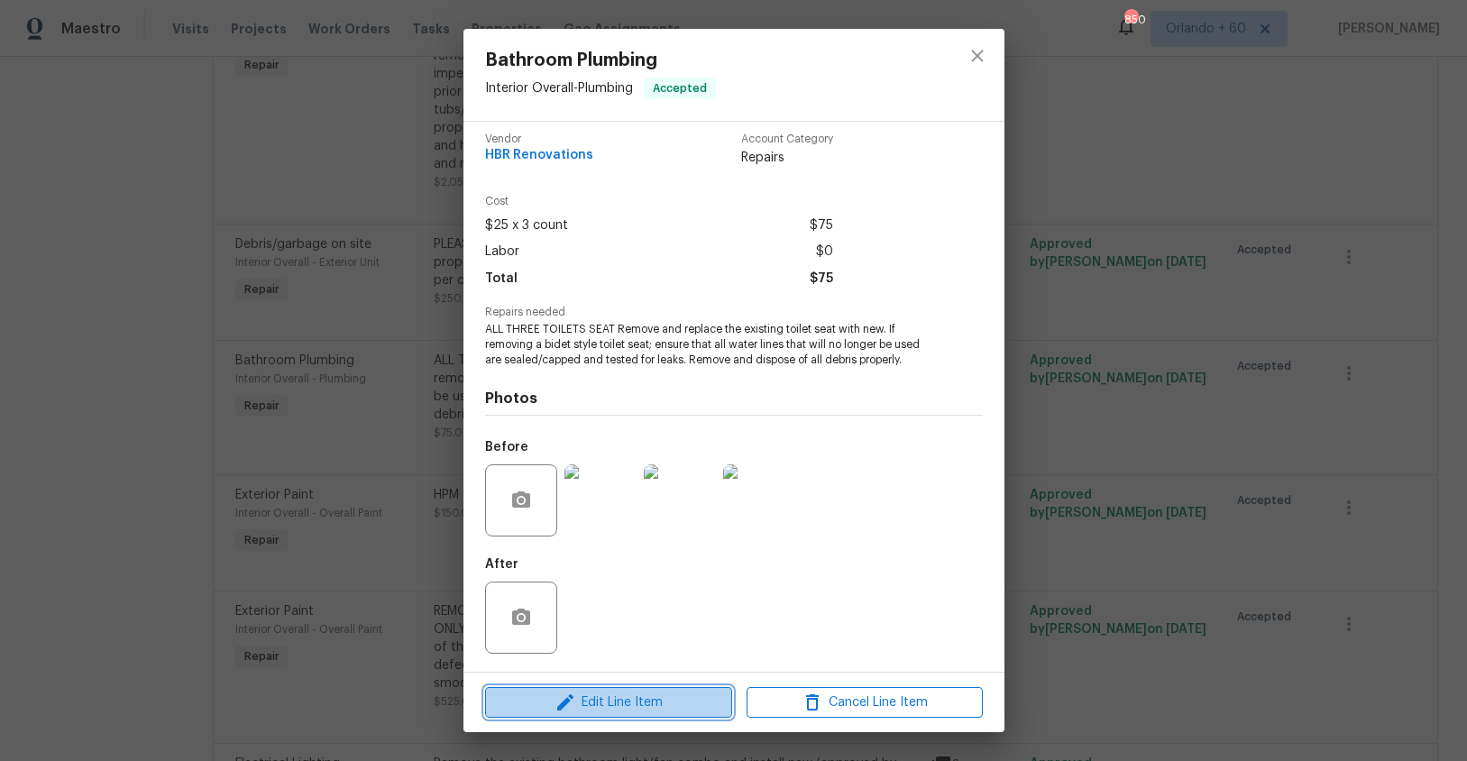
click at [653, 714] on button "Edit Line Item" at bounding box center [608, 703] width 247 height 32
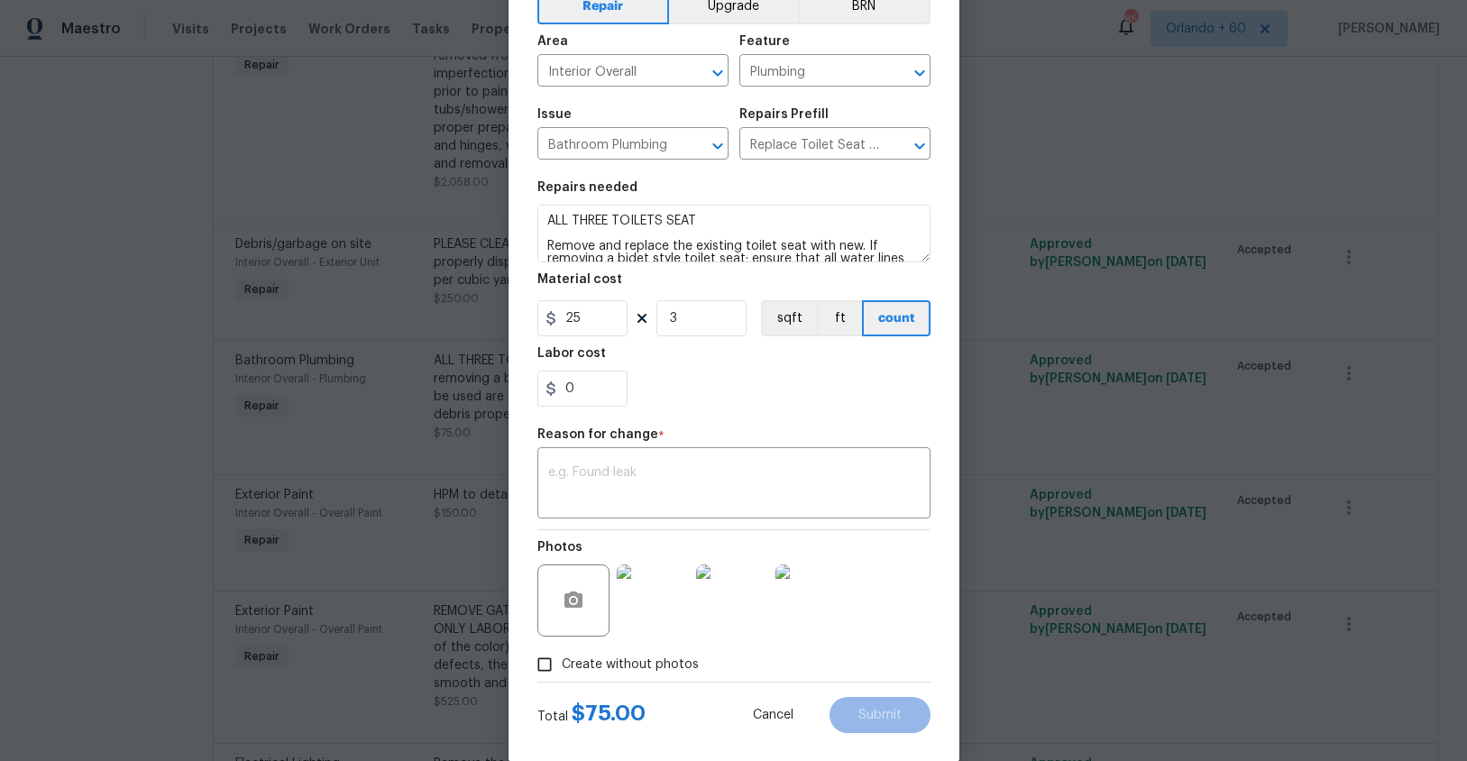
scroll to position [128, 0]
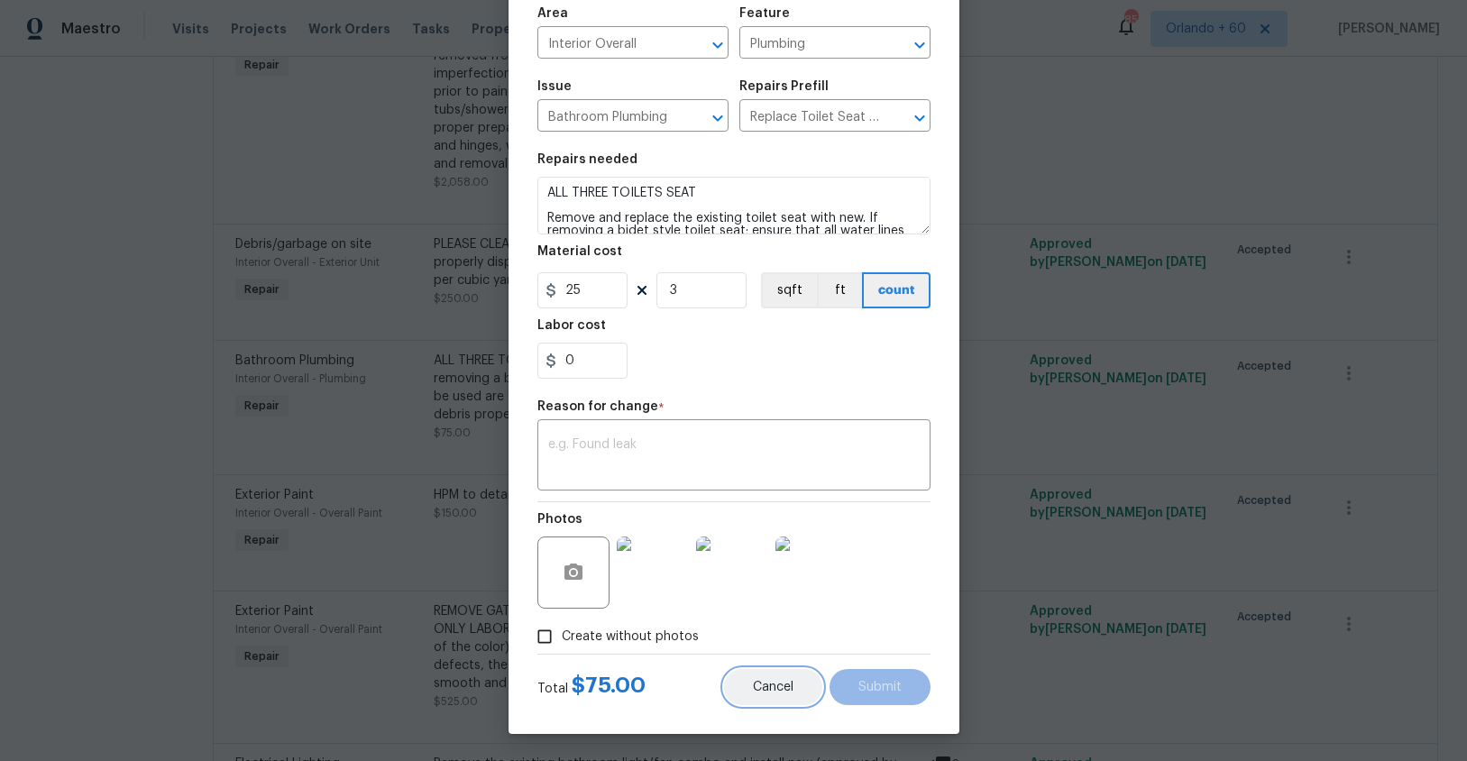
click at [796, 690] on button "Cancel" at bounding box center [773, 687] width 98 height 36
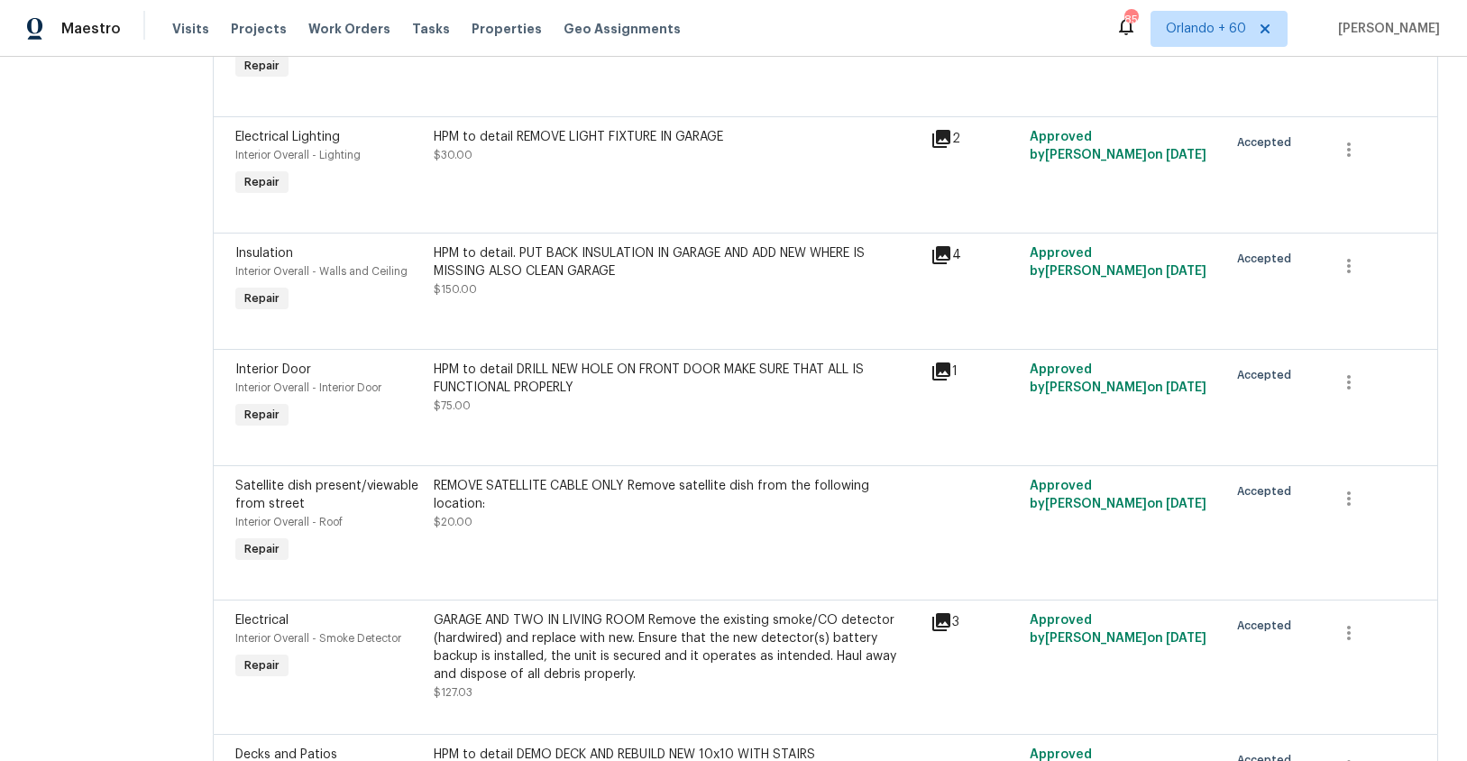
scroll to position [6242, 0]
click at [572, 613] on div "GARAGE AND TWO IN LIVING ROOM Remove the existing smoke/CO detector (hardwired)…" at bounding box center [676, 649] width 485 height 72
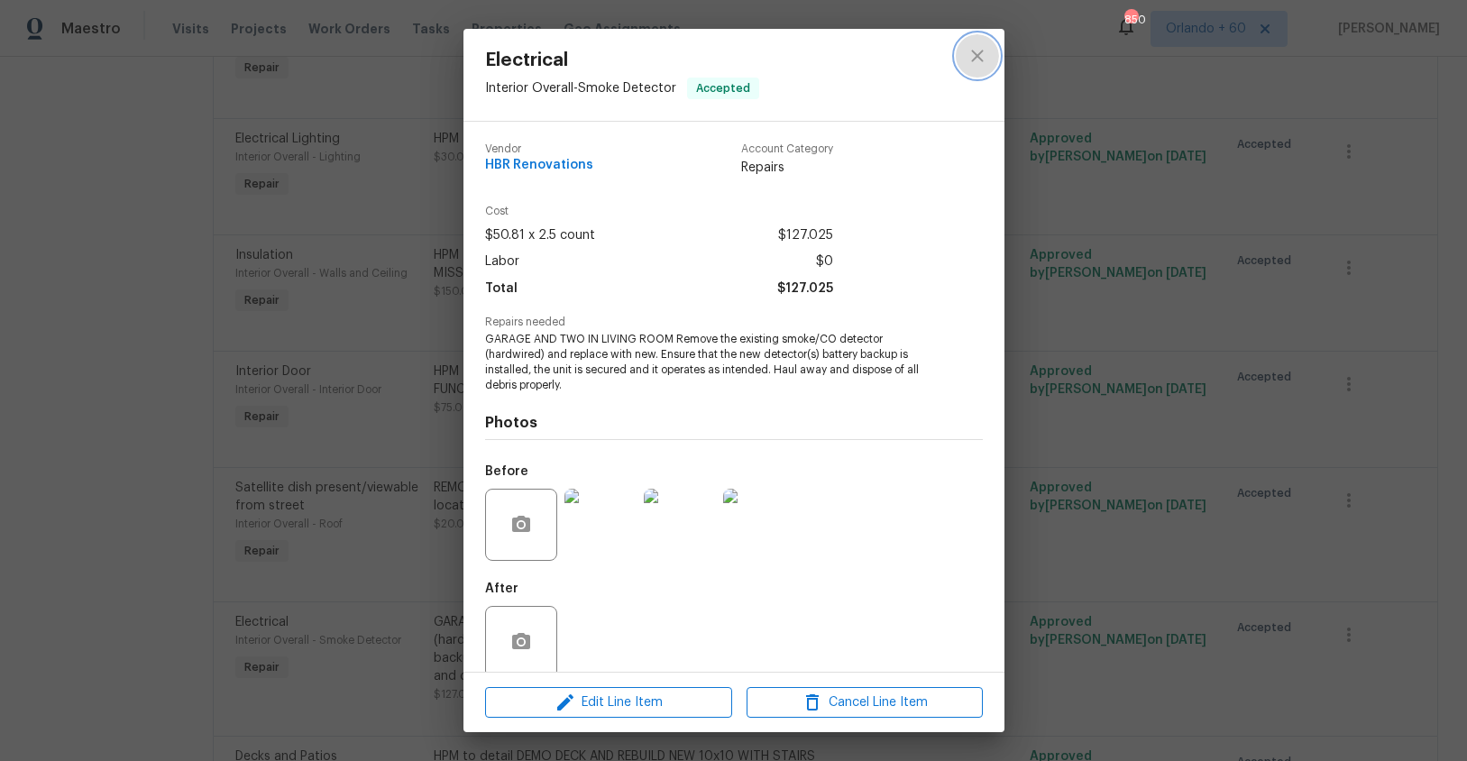
click at [978, 59] on icon "close" at bounding box center [977, 56] width 22 height 22
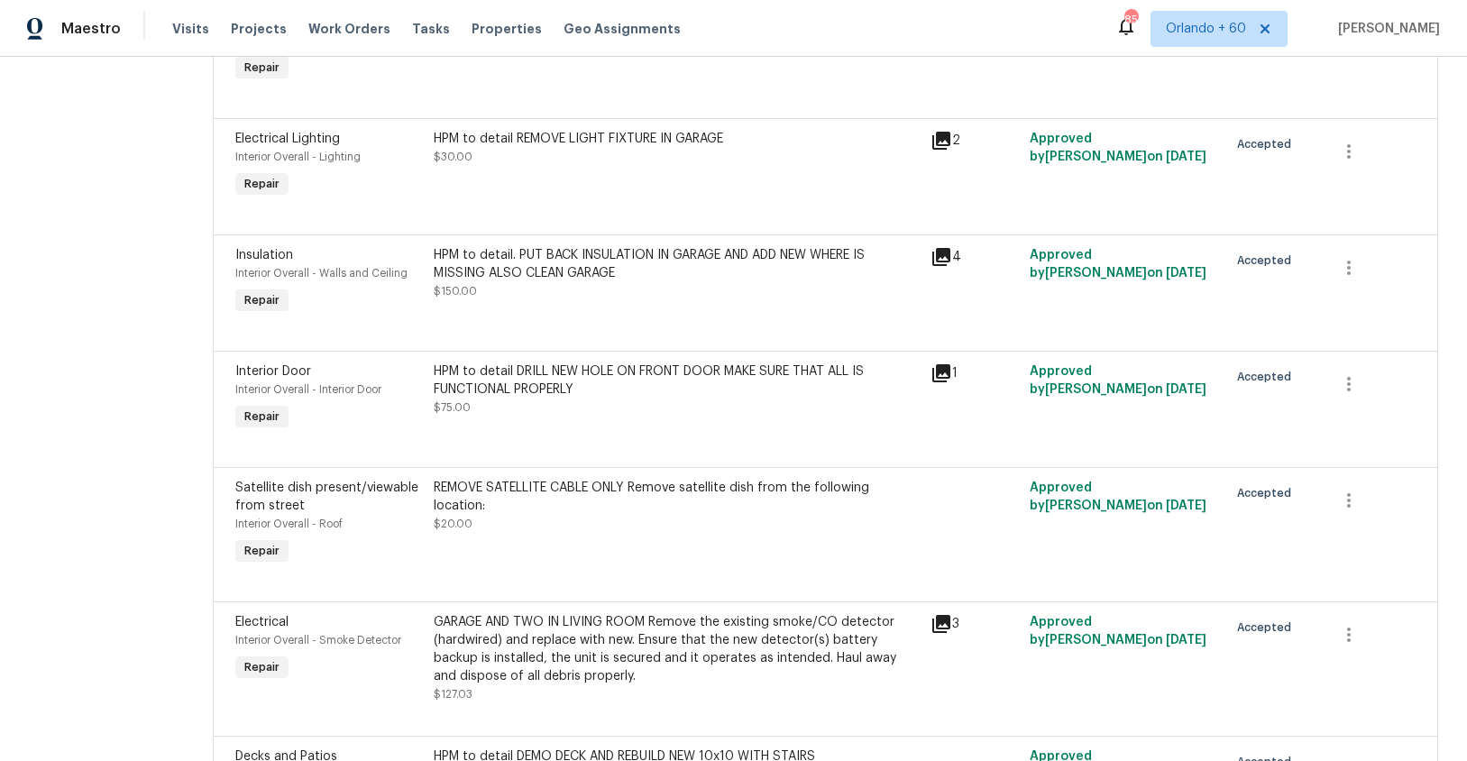
click at [553, 479] on div "REMOVE SATELLITE CABLE ONLY Remove satellite dish from the following location:" at bounding box center [676, 497] width 485 height 36
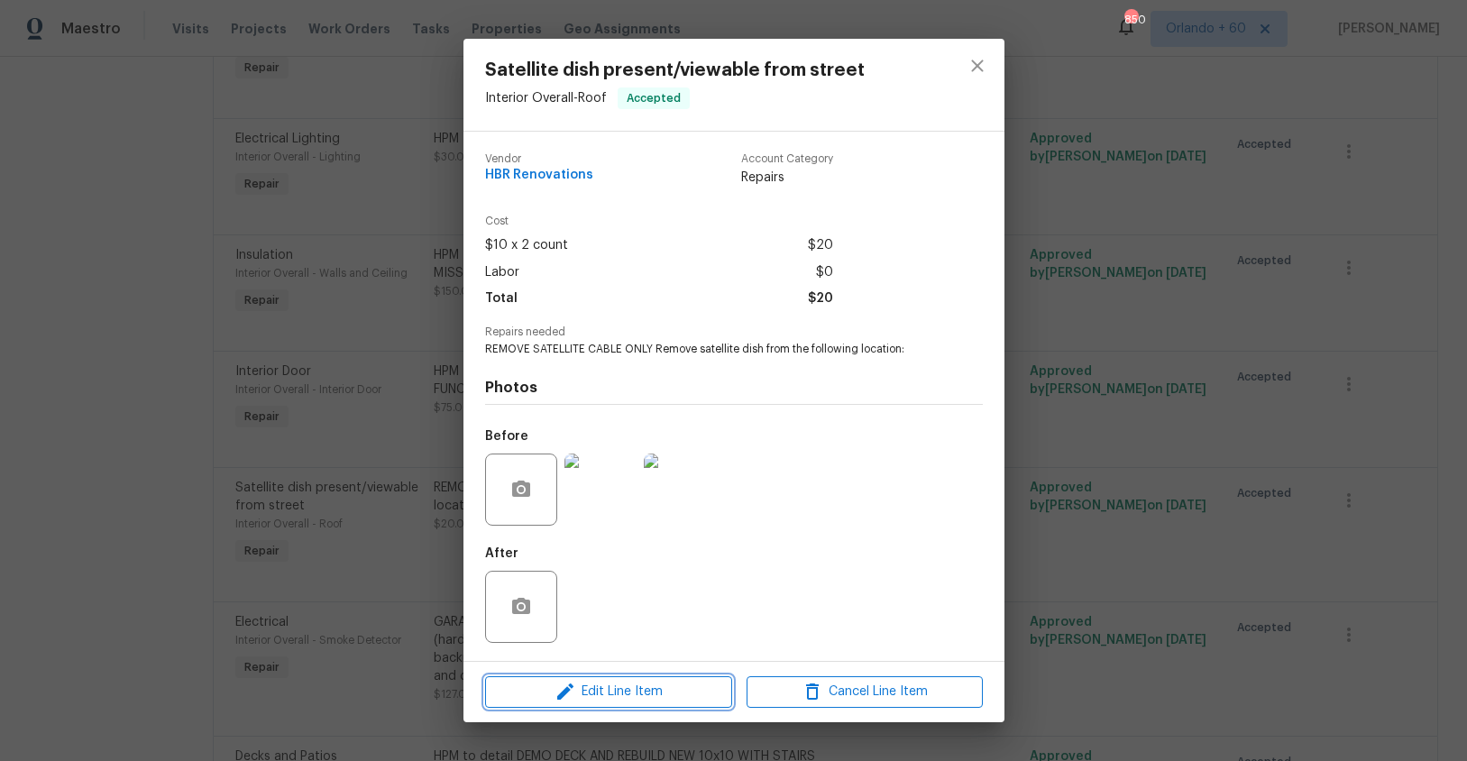
click at [657, 696] on span "Edit Line Item" at bounding box center [608, 692] width 236 height 23
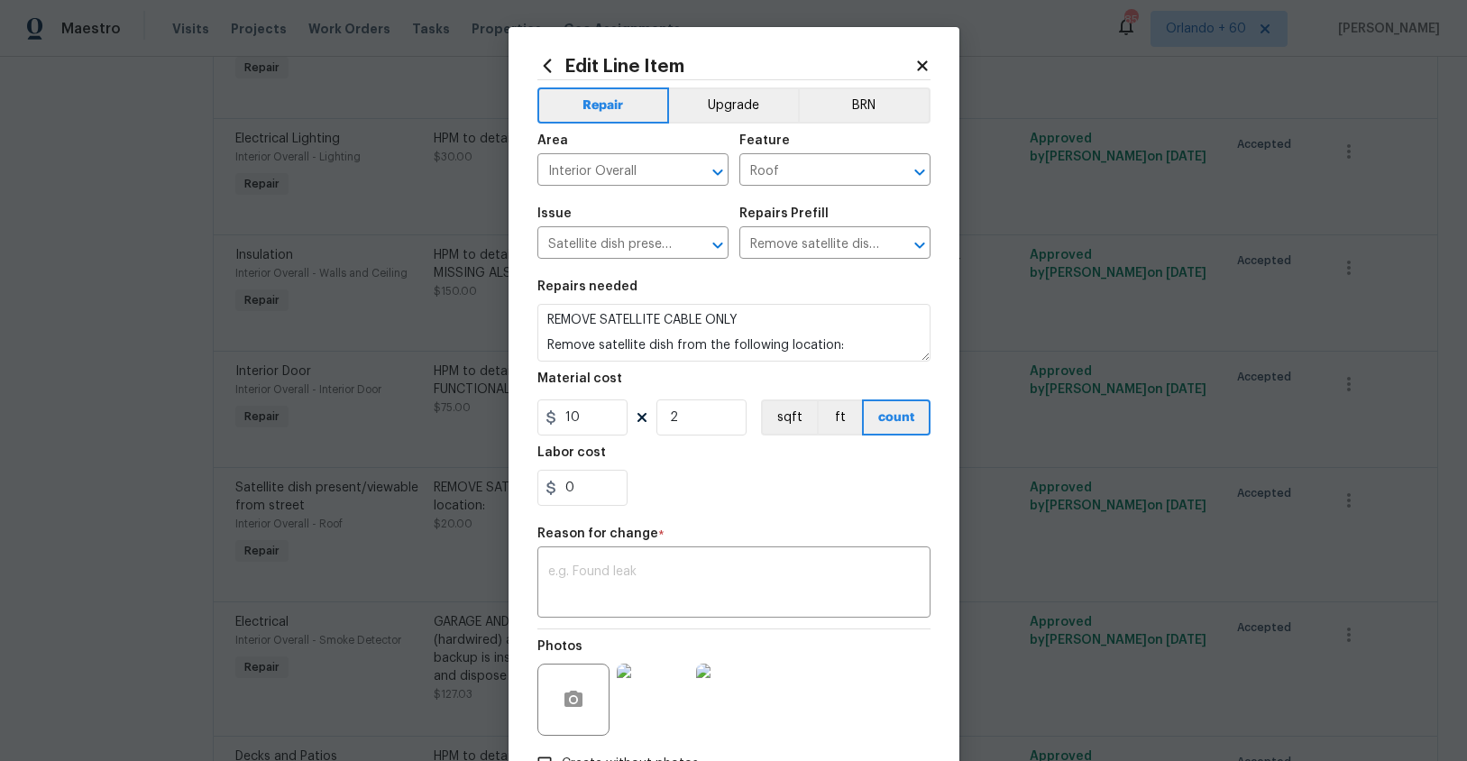
click at [926, 58] on icon at bounding box center [922, 66] width 16 height 16
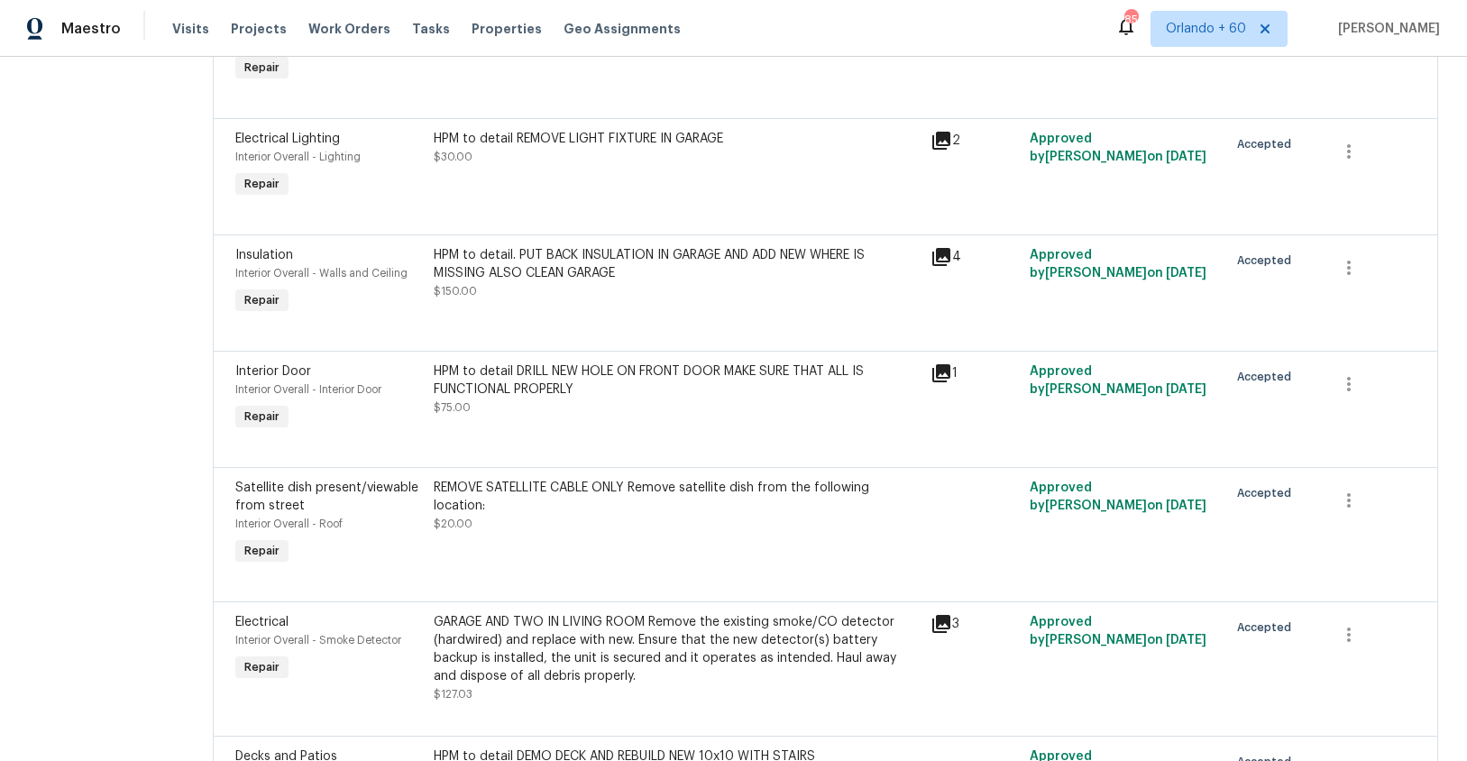
click at [547, 613] on div "GARAGE AND TWO IN LIVING ROOM Remove the existing smoke/CO detector (hardwired)…" at bounding box center [676, 649] width 485 height 72
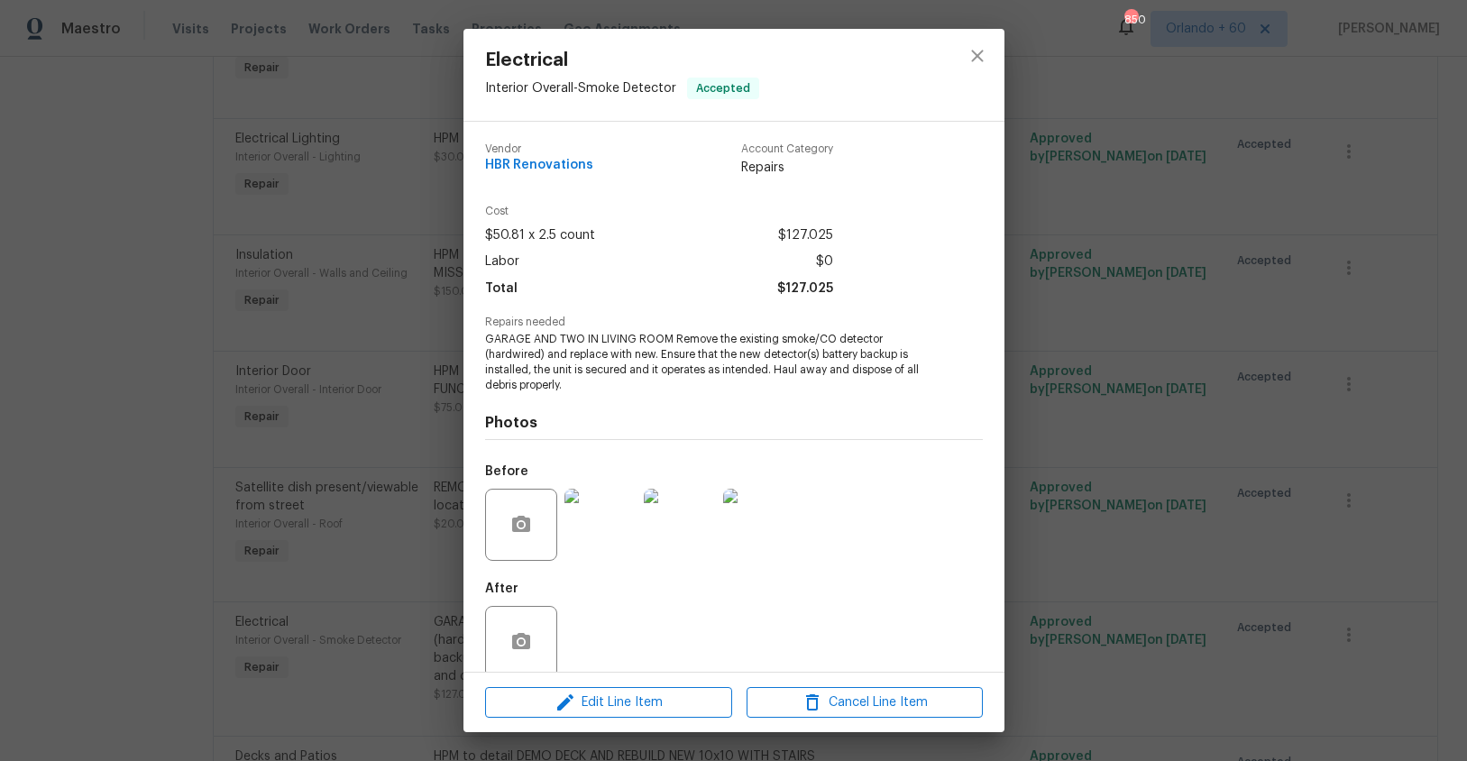
scroll to position [25, 0]
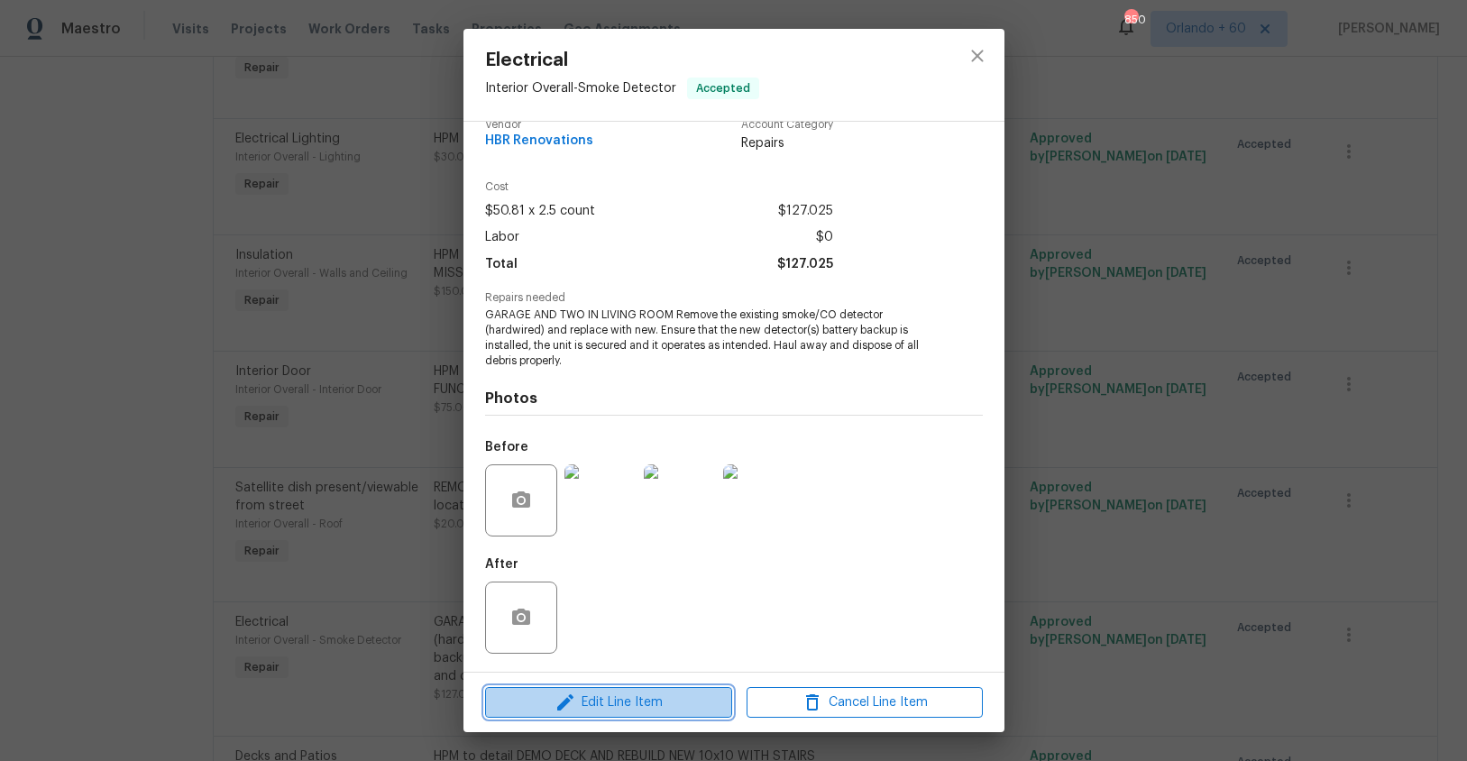
click at [622, 695] on span "Edit Line Item" at bounding box center [608, 702] width 236 height 23
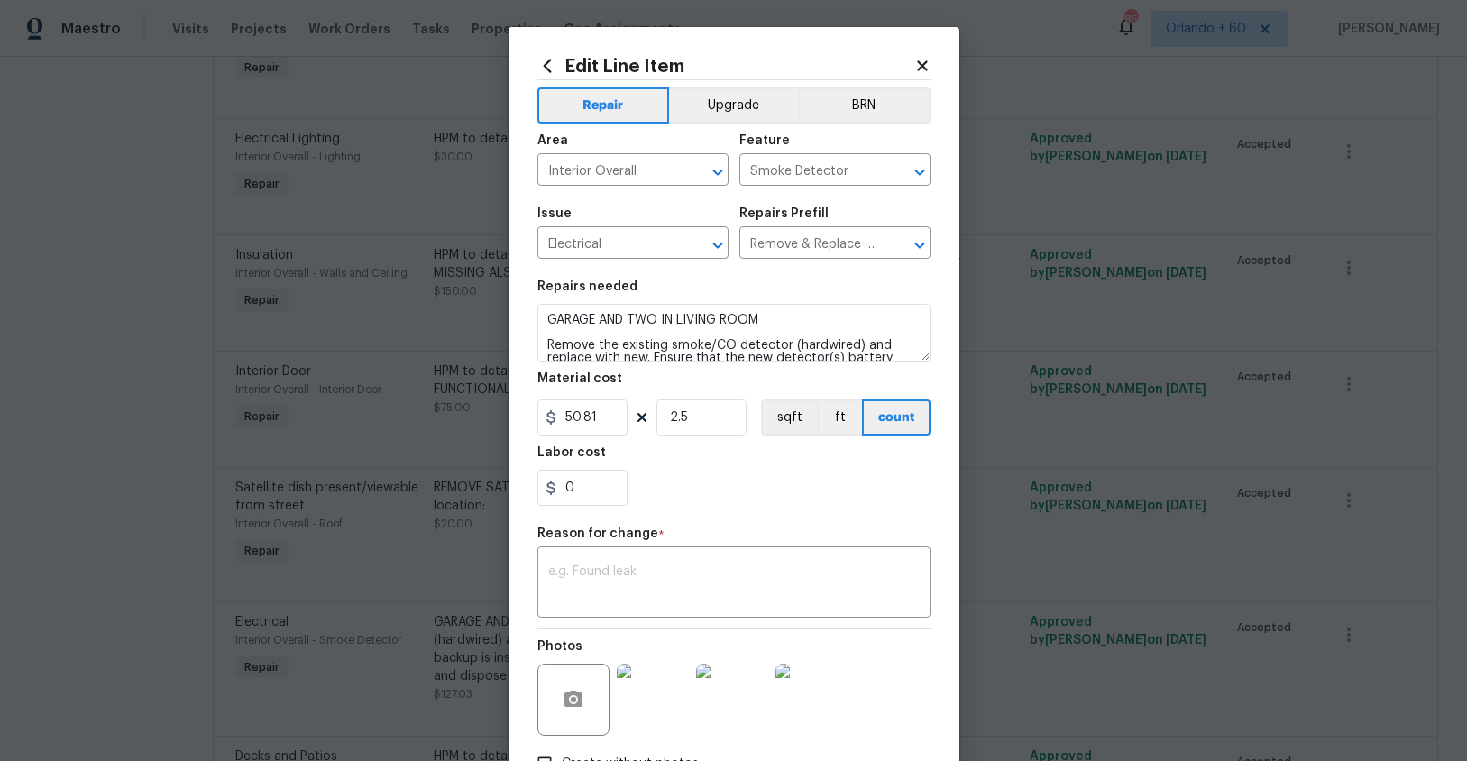
click at [928, 62] on icon at bounding box center [922, 66] width 16 height 16
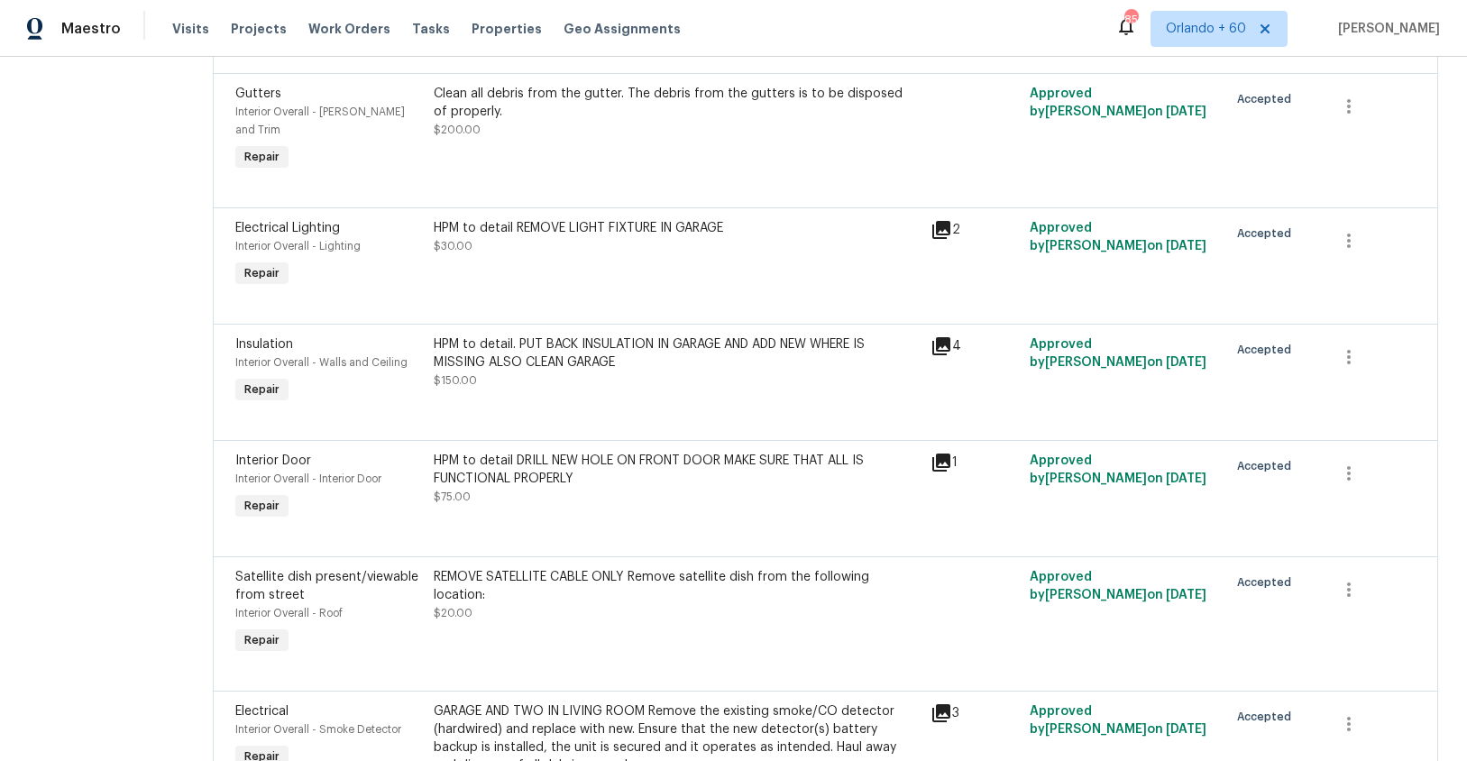
scroll to position [6109, 0]
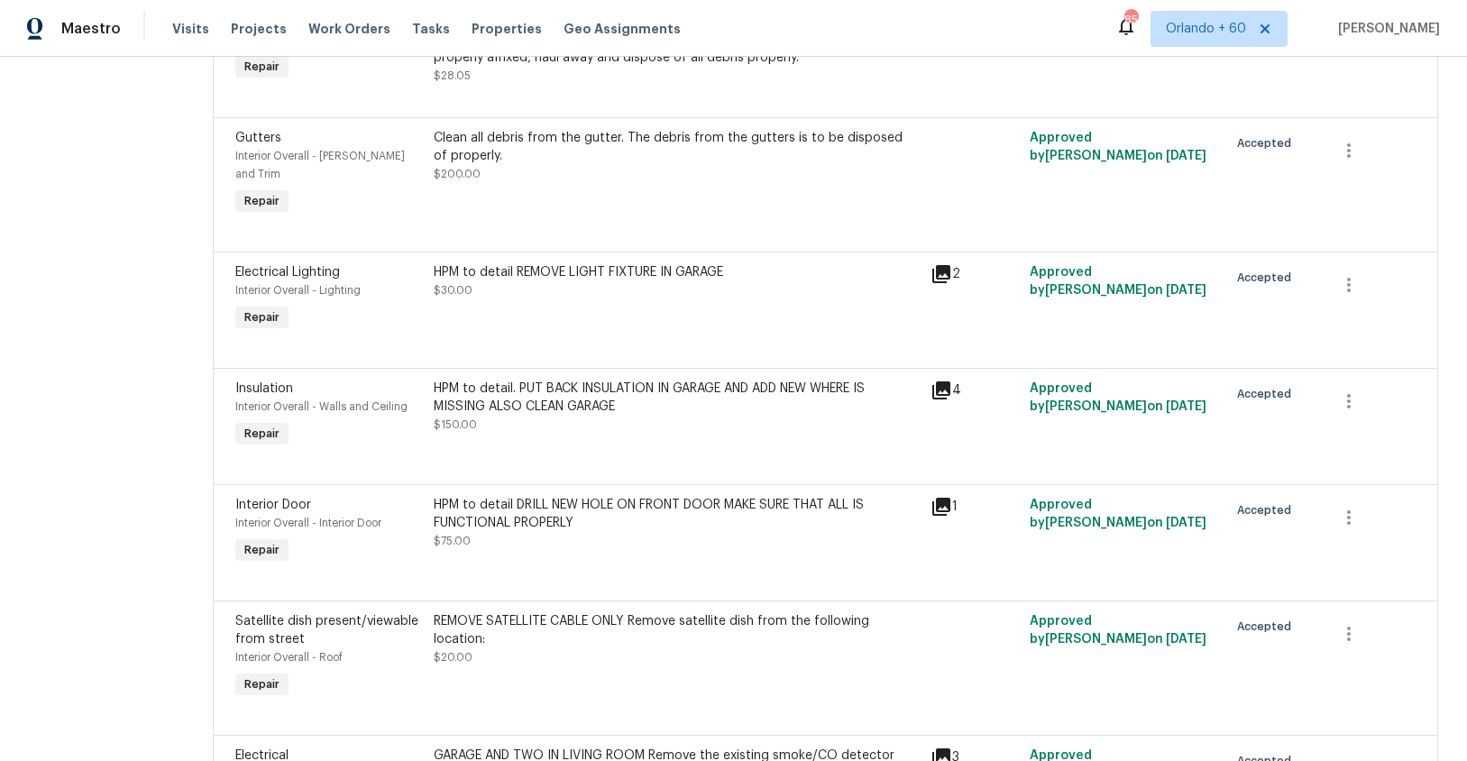
click at [540, 380] on div "HPM to detail. PUT BACK INSULATION IN GARAGE AND ADD NEW WHERE IS MISSING ALSO …" at bounding box center [676, 398] width 485 height 36
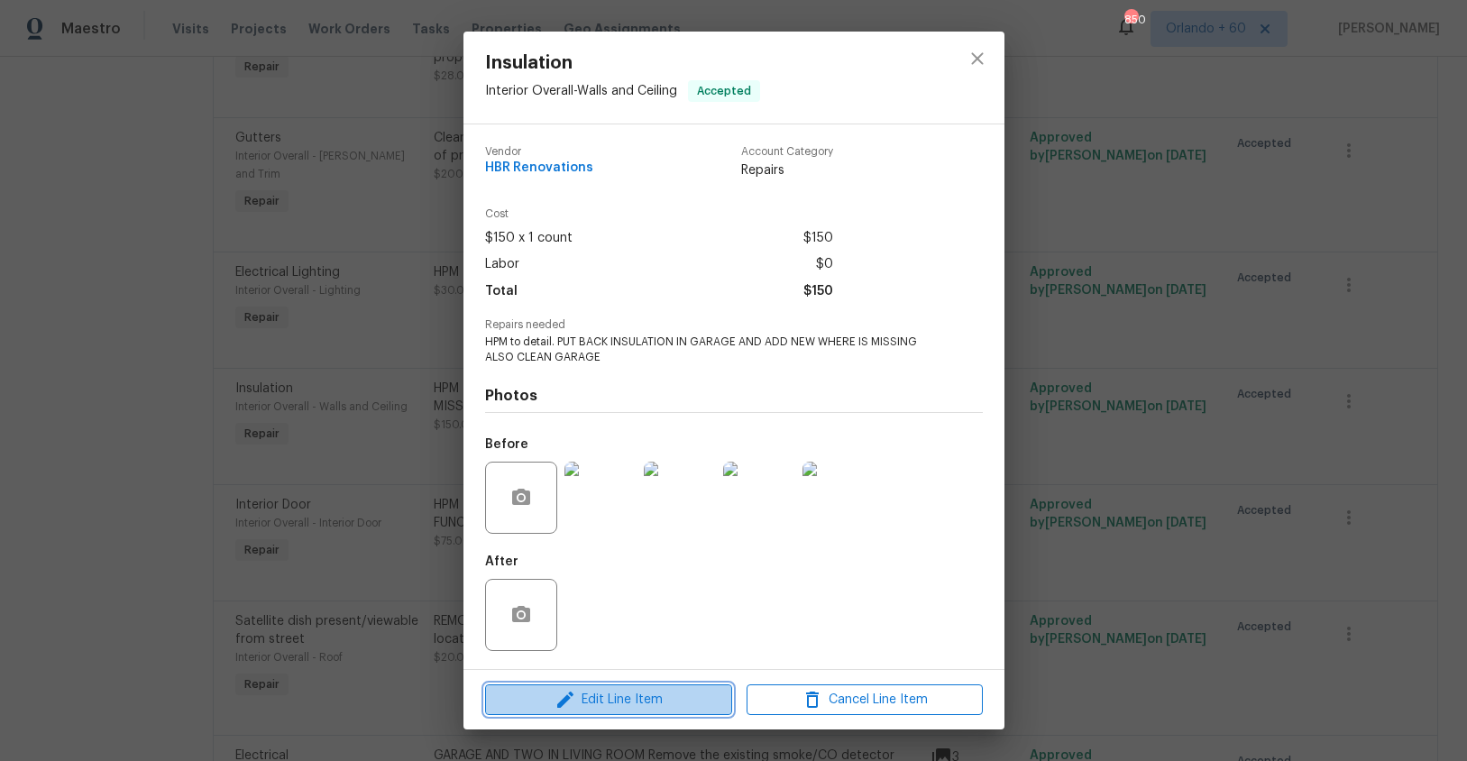
click at [611, 705] on span "Edit Line Item" at bounding box center [608, 700] width 236 height 23
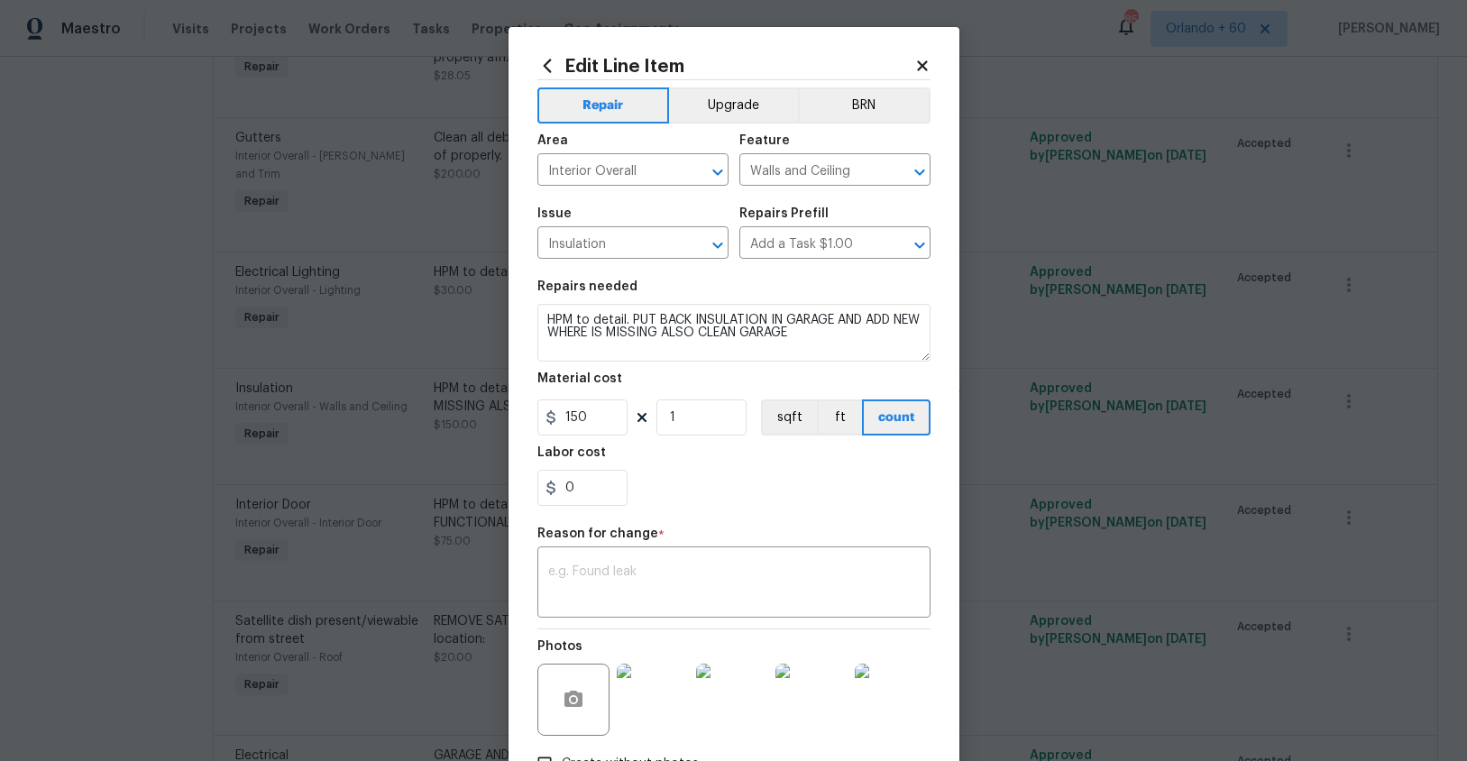
click at [926, 63] on icon at bounding box center [922, 66] width 16 height 16
